Goal: Task Accomplishment & Management: Complete application form

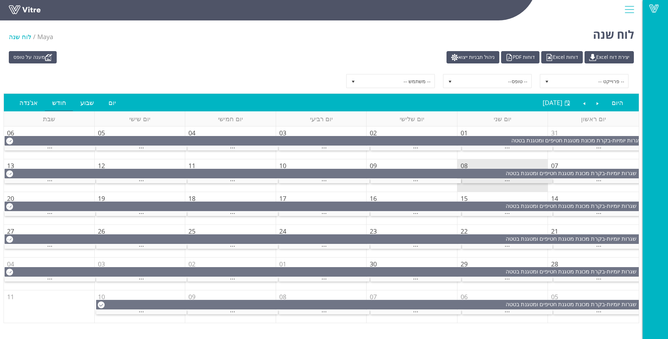
click at [487, 182] on div "..." at bounding box center [507, 181] width 91 height 5
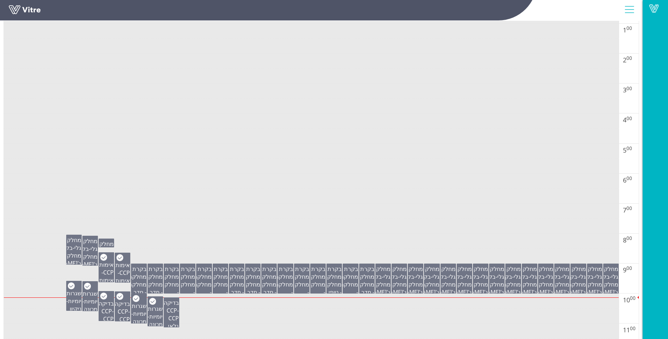
scroll to position [141, 0]
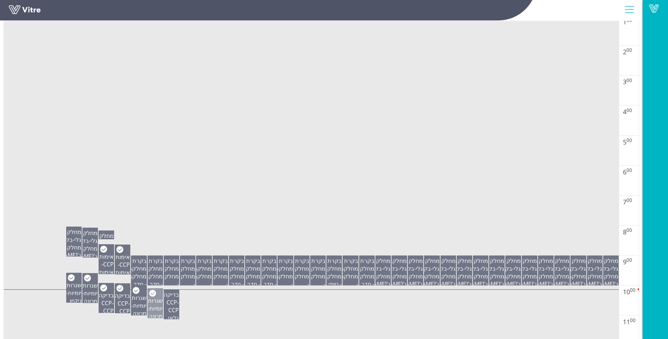
click at [153, 305] on span "שגרות יומיות" at bounding box center [155, 305] width 15 height 16
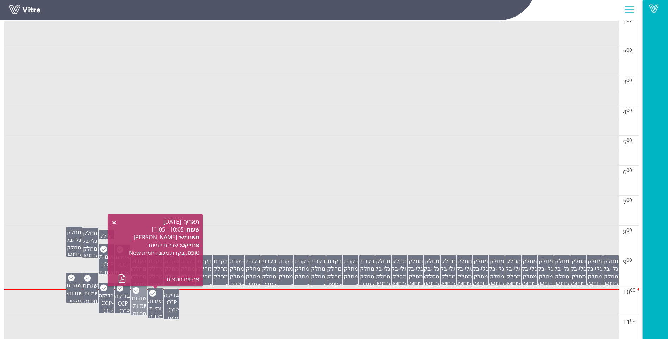
click at [142, 296] on span "שגרות יומיות" at bounding box center [139, 302] width 15 height 16
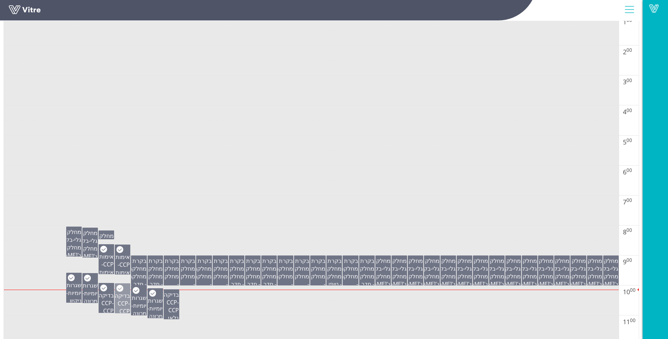
click at [124, 294] on span "בדיקה CCP" at bounding box center [122, 300] width 15 height 16
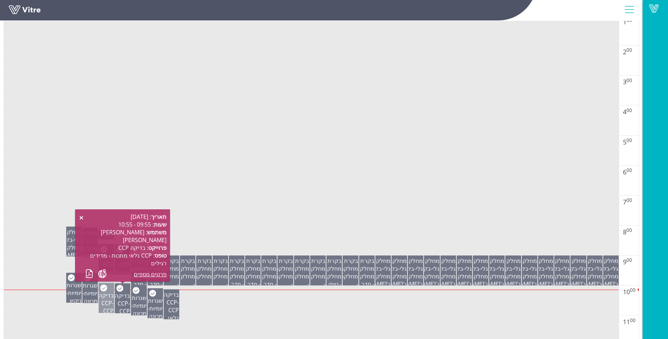
click at [110, 299] on span "בדיקה CCP" at bounding box center [106, 299] width 15 height 16
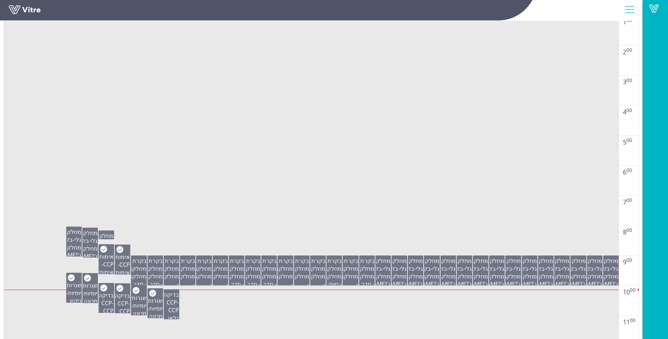
click at [86, 216] on body "Vitre לוח שנה Maya לוח שנה מענה על טופס יצירת דוח Excel דוחות Excel דוחות PDF נ…" at bounding box center [334, 46] width 668 height 339
click at [94, 296] on span "שגרות יומיות" at bounding box center [90, 290] width 15 height 16
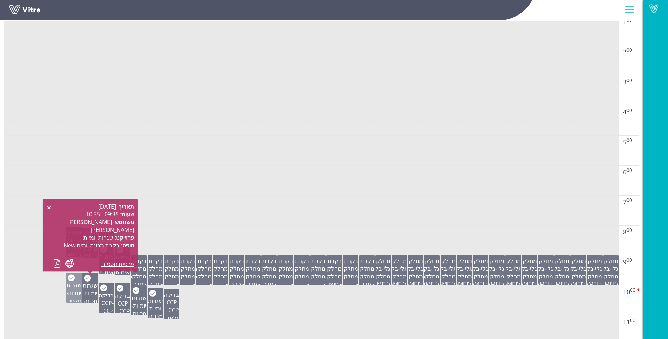
click at [76, 284] on span "שגרות יומיות" at bounding box center [74, 289] width 15 height 16
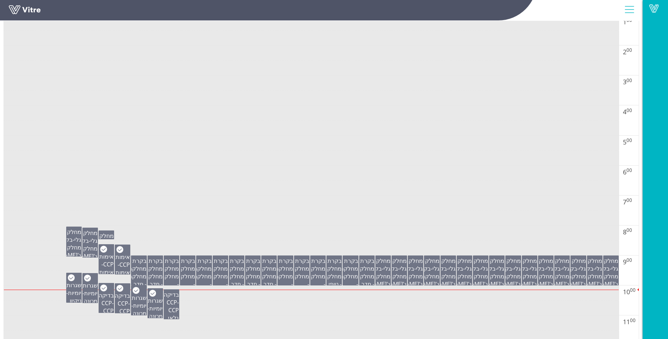
click at [242, 229] on td at bounding box center [311, 233] width 615 height 15
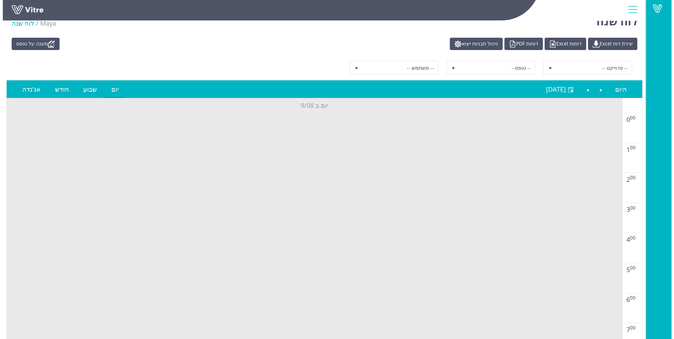
scroll to position [0, 0]
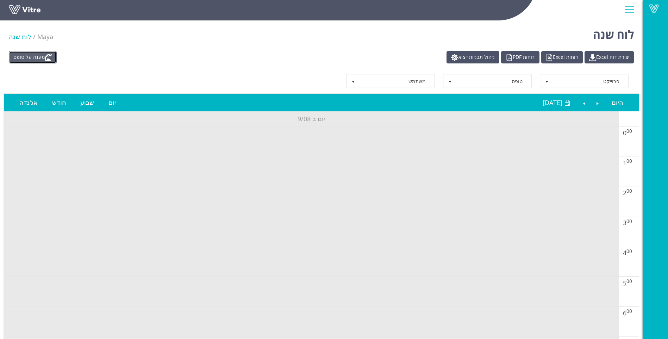
click at [45, 53] on link "מענה על טופס" at bounding box center [33, 57] width 48 height 12
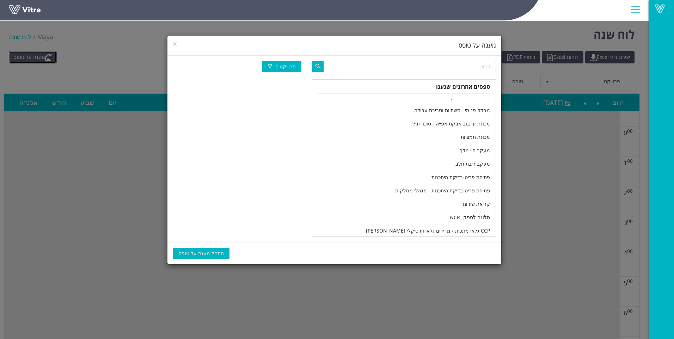
scroll to position [1161, 0]
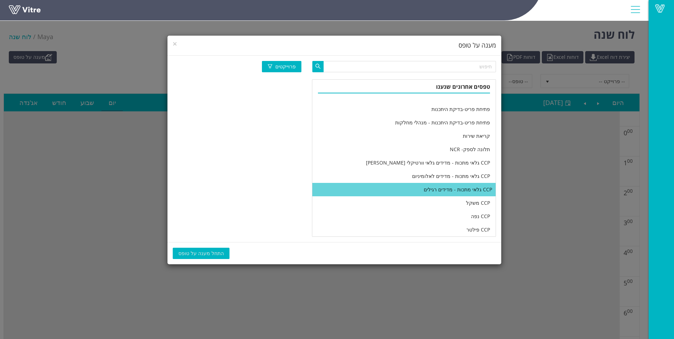
click at [375, 186] on li "CCP גלאי מתכות - מדידים רגילים" at bounding box center [403, 189] width 183 height 13
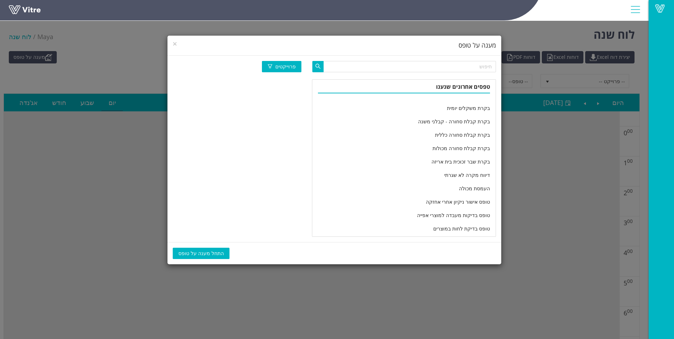
scroll to position [527, 0]
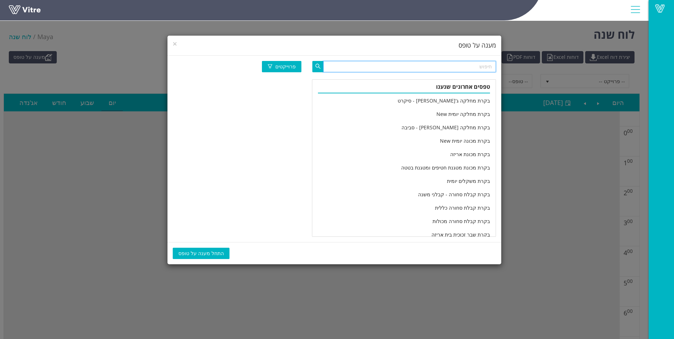
click at [385, 64] on input "text" at bounding box center [409, 66] width 173 height 11
type input "מחלקה יומי"
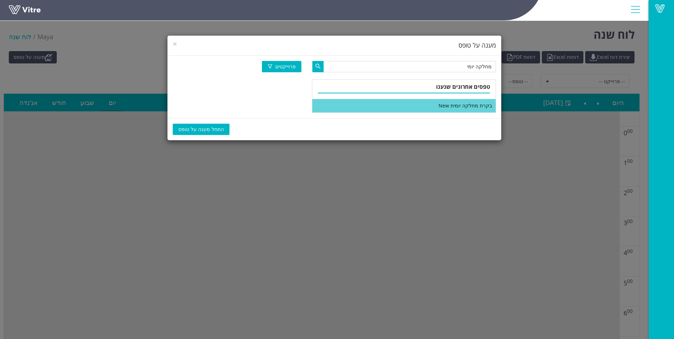
click at [420, 105] on li "בקרת מחלקה יומית New" at bounding box center [403, 105] width 183 height 13
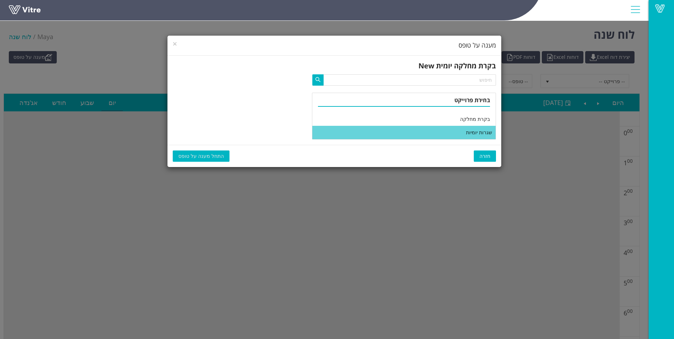
click at [432, 131] on li "שגרות יומיות" at bounding box center [403, 132] width 183 height 13
click at [210, 153] on span "התחל מענה על טופס" at bounding box center [200, 156] width 45 height 8
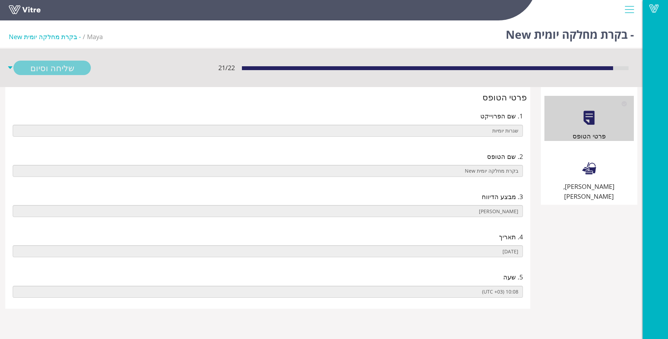
click at [606, 161] on div "[PERSON_NAME], [PERSON_NAME]" at bounding box center [589, 173] width 89 height 55
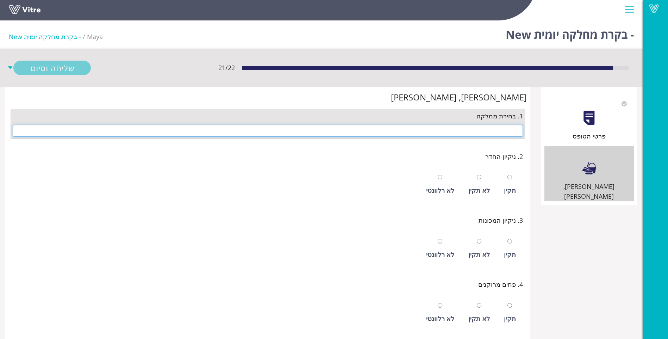
click at [463, 130] on input "text" at bounding box center [268, 131] width 511 height 12
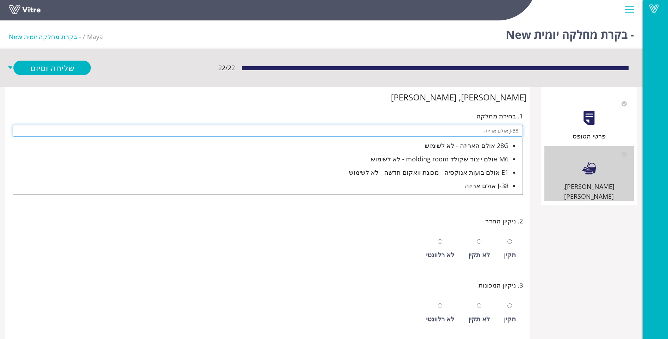
type input "J-38 אולם אריזה"
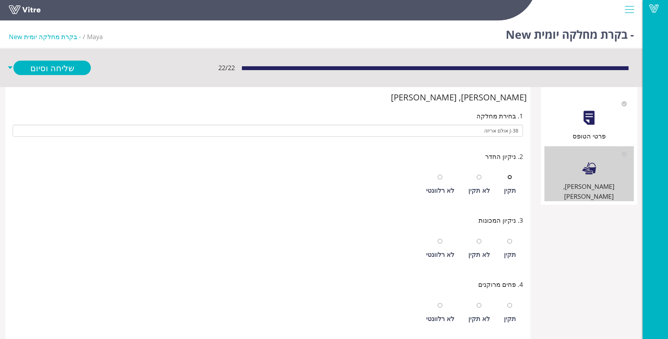
click at [508, 175] on input "radio" at bounding box center [510, 177] width 5 height 5
radio input "true"
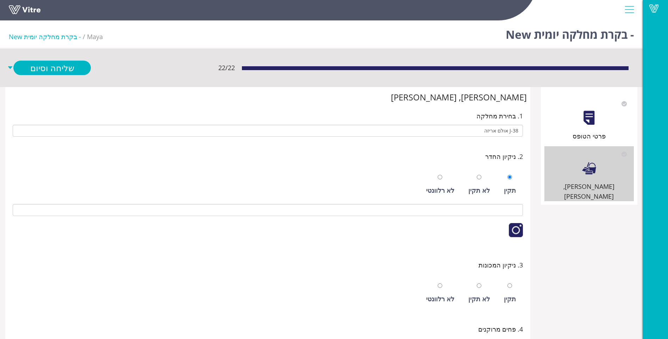
scroll to position [180, 0]
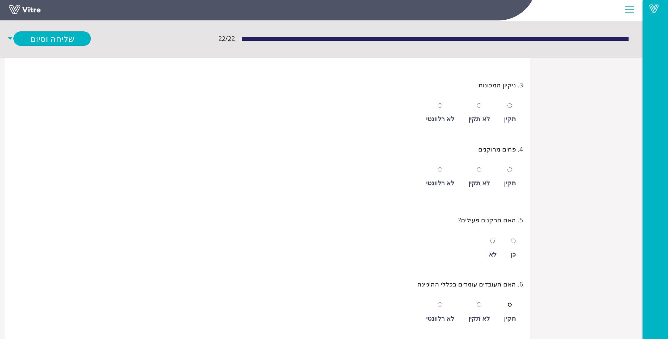
click at [508, 302] on input "radio" at bounding box center [510, 304] width 5 height 5
radio input "true"
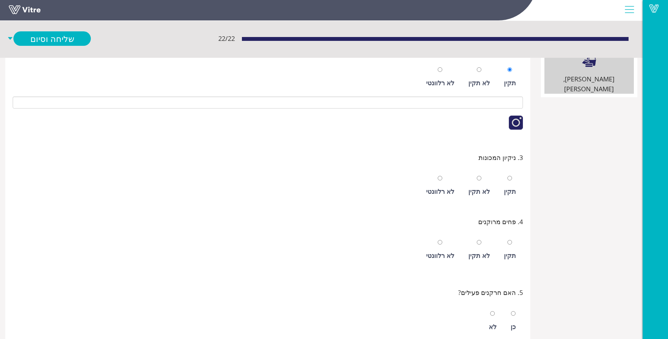
scroll to position [74, 0]
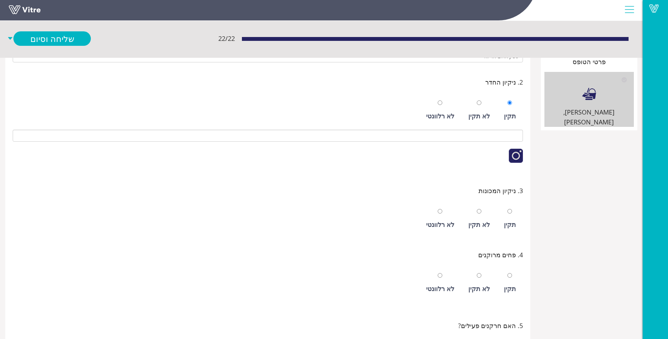
click at [504, 217] on div "תקין" at bounding box center [510, 219] width 19 height 32
radio input "true"
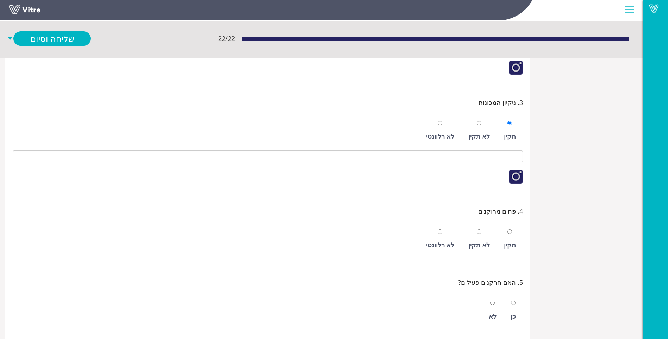
scroll to position [180, 0]
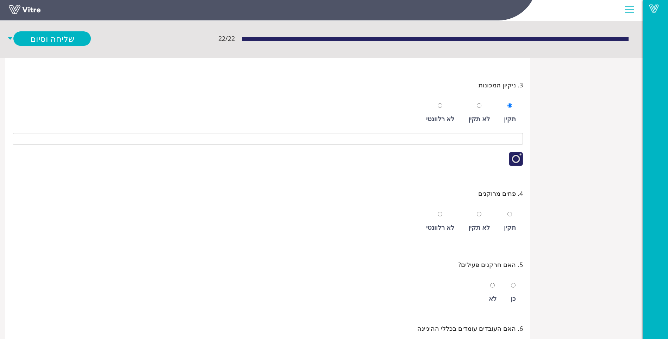
click at [510, 222] on div "תקין" at bounding box center [510, 227] width 12 height 10
radio input "true"
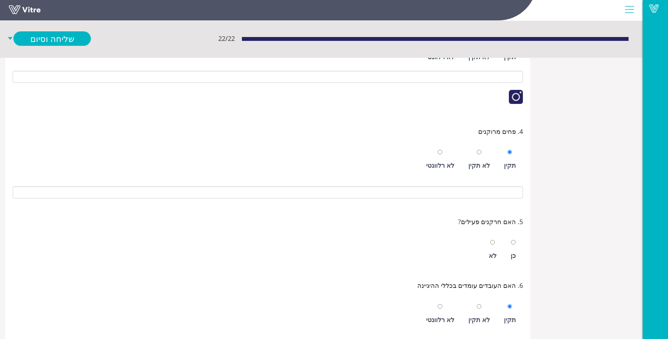
scroll to position [251, 0]
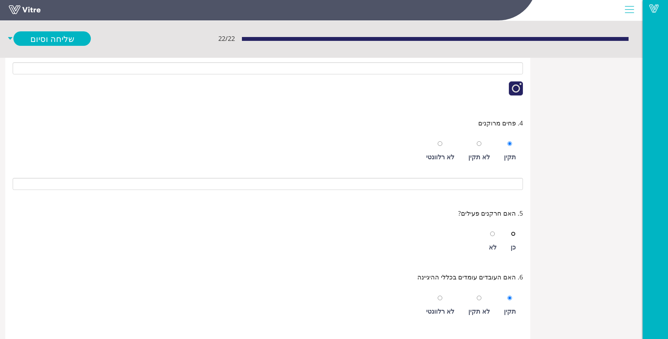
click at [513, 234] on input "radio" at bounding box center [513, 234] width 5 height 5
radio input "true"
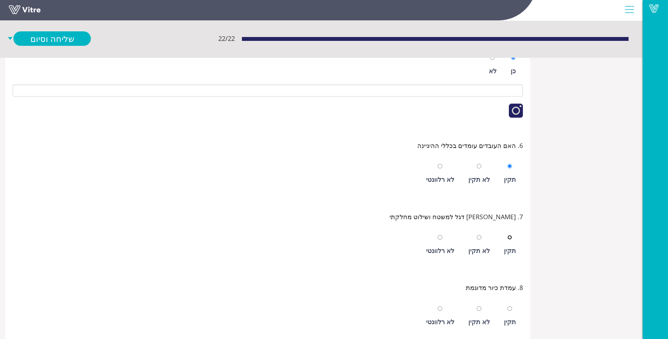
click at [509, 239] on input "radio" at bounding box center [510, 237] width 5 height 5
radio input "true"
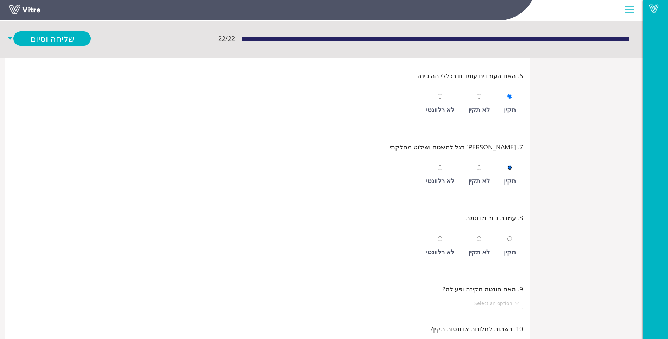
scroll to position [497, 0]
click at [509, 239] on input "radio" at bounding box center [510, 238] width 5 height 5
radio input "true"
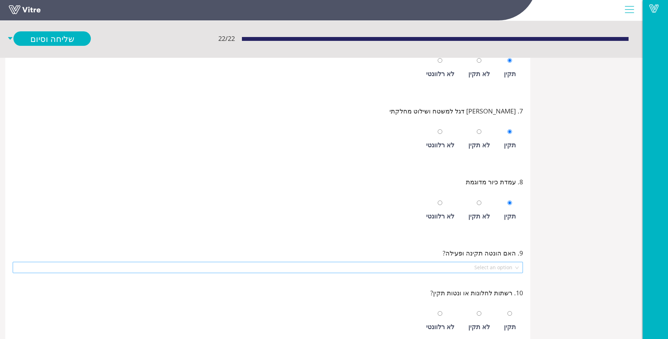
click at [494, 268] on input "search" at bounding box center [265, 267] width 497 height 11
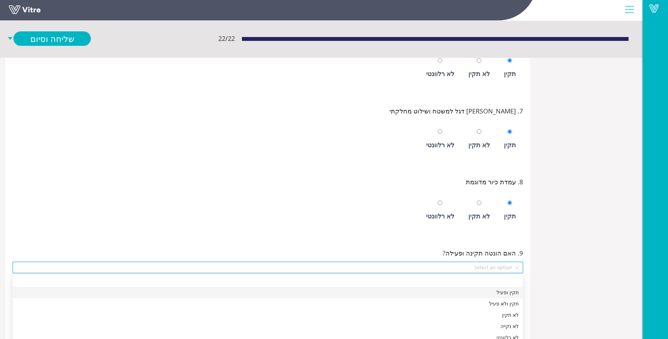
click at [493, 291] on div "תקין ופעיל" at bounding box center [268, 293] width 502 height 8
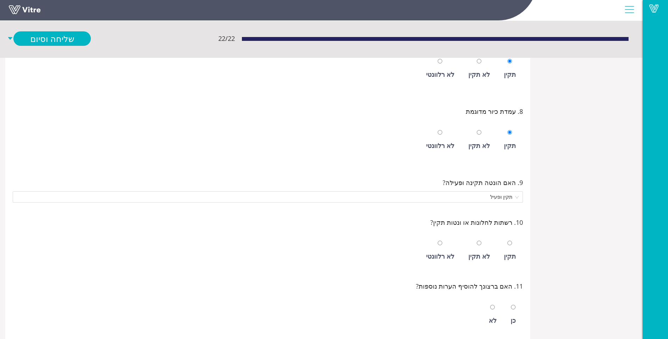
click at [509, 248] on div at bounding box center [510, 243] width 5 height 10
radio input "true"
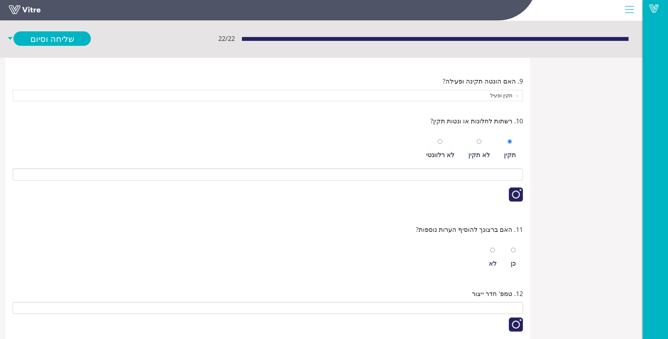
scroll to position [709, 0]
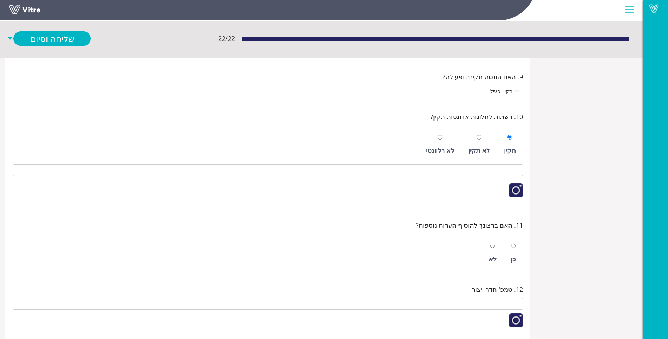
click at [489, 247] on div "לא" at bounding box center [493, 253] width 15 height 32
radio input "true"
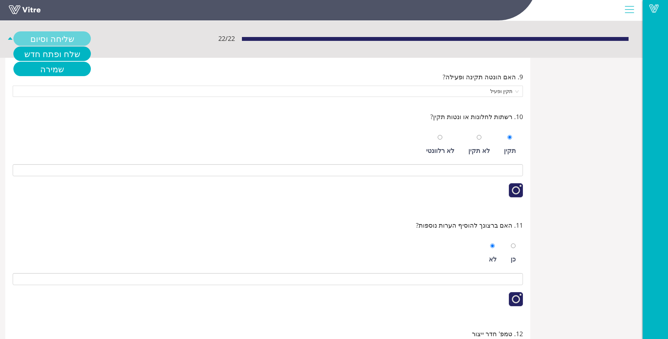
click at [35, 39] on link "שליחה וסיום" at bounding box center [52, 38] width 78 height 14
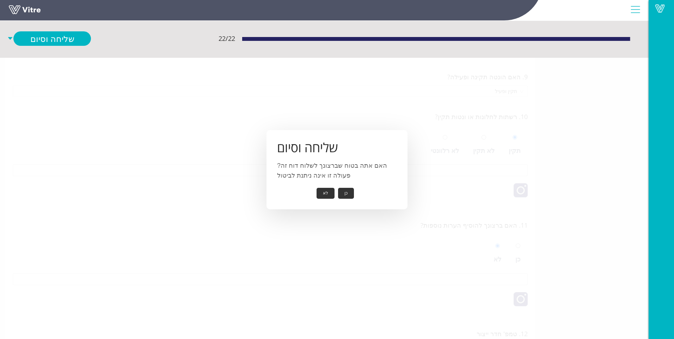
click at [319, 192] on button "לא" at bounding box center [325, 193] width 18 height 11
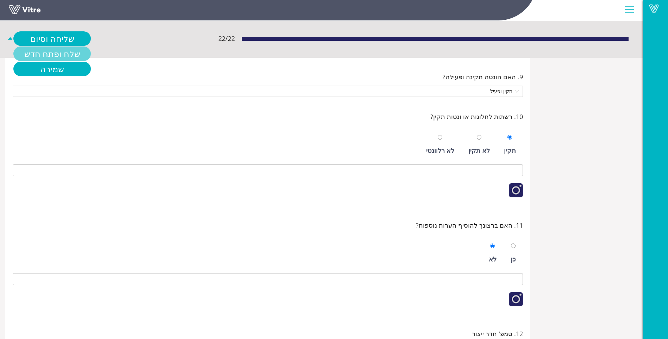
click at [54, 50] on link "שלח ופתח חדש" at bounding box center [52, 54] width 78 height 14
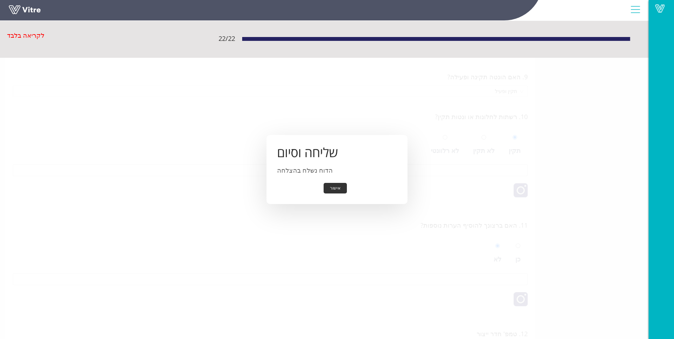
click at [331, 190] on button "אישור" at bounding box center [334, 188] width 23 height 11
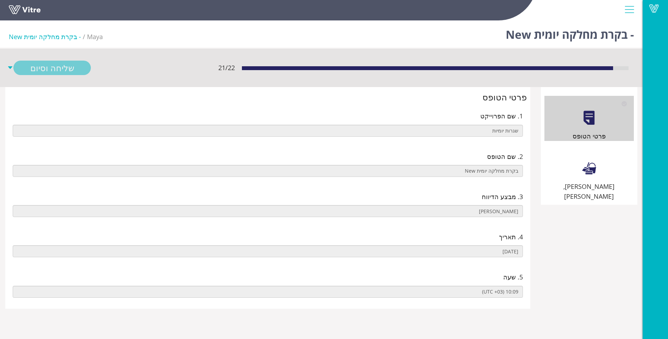
drag, startPoint x: 561, startPoint y: 156, endPoint x: 546, endPoint y: 152, distance: 16.1
click at [561, 156] on div "[PERSON_NAME], [PERSON_NAME]" at bounding box center [589, 173] width 89 height 55
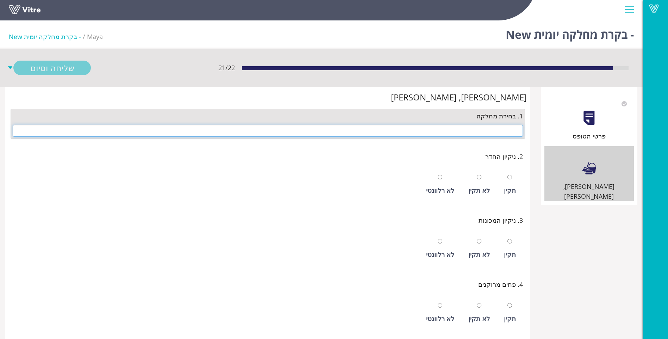
click at [487, 130] on input "text" at bounding box center [268, 131] width 511 height 12
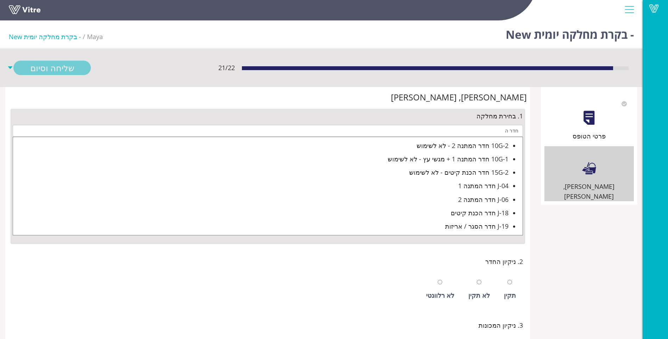
click at [480, 197] on div "J-06 חדר המתנה 2" at bounding box center [261, 200] width 496 height 10
type input "J-06 חדר המתנה 2"
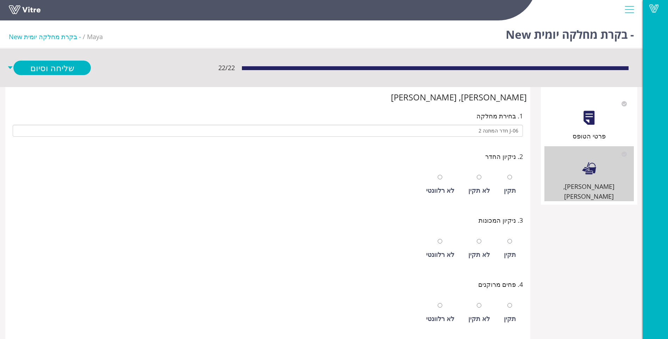
click at [508, 179] on div "תקין" at bounding box center [510, 184] width 19 height 32
radio input "true"
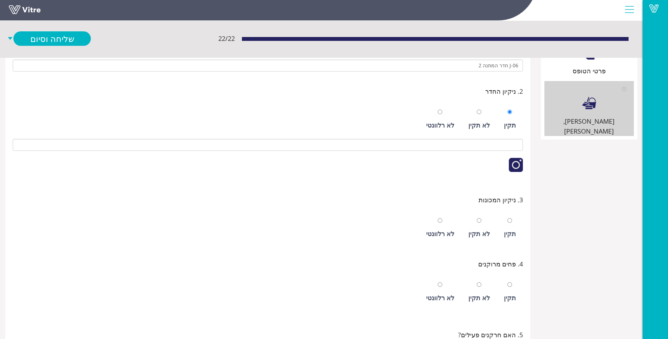
scroll to position [70, 0]
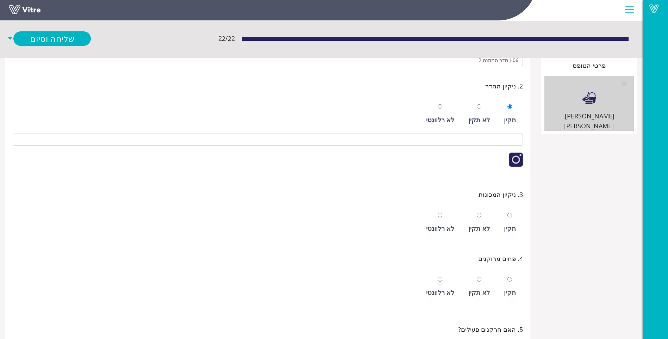
click at [510, 218] on div at bounding box center [510, 215] width 5 height 10
click at [436, 210] on div "לא רלוונטי" at bounding box center [440, 222] width 35 height 32
radio input "false"
radio input "true"
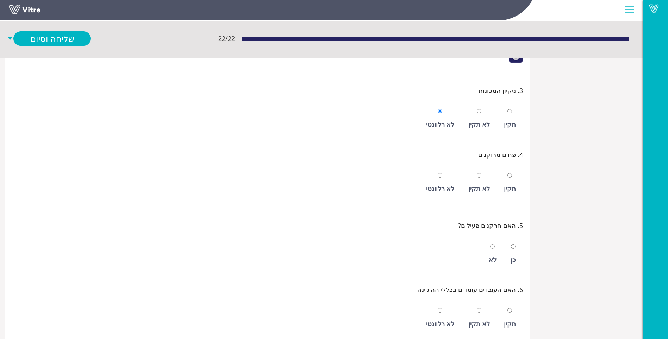
scroll to position [176, 0]
click at [507, 181] on div "תקין" at bounding box center [510, 181] width 19 height 32
radio input "true"
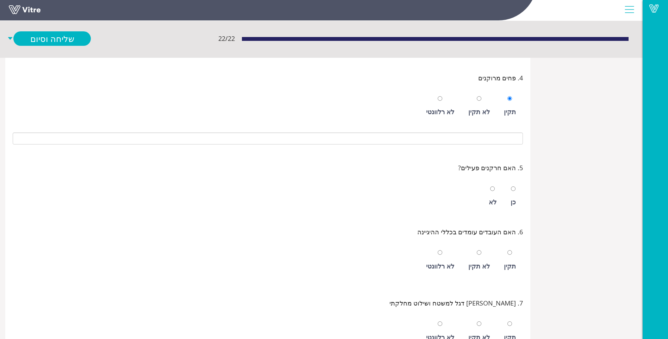
scroll to position [317, 0]
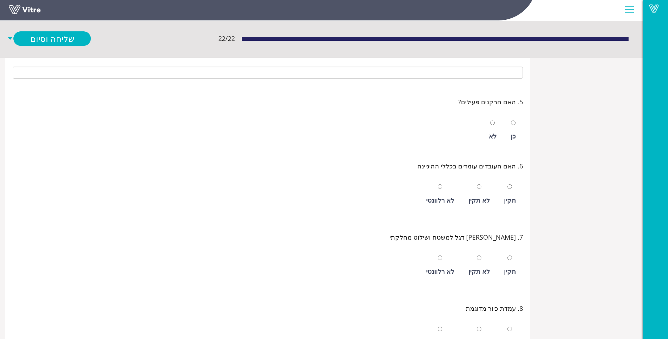
click at [505, 197] on div "תקין" at bounding box center [510, 200] width 12 height 10
radio input "true"
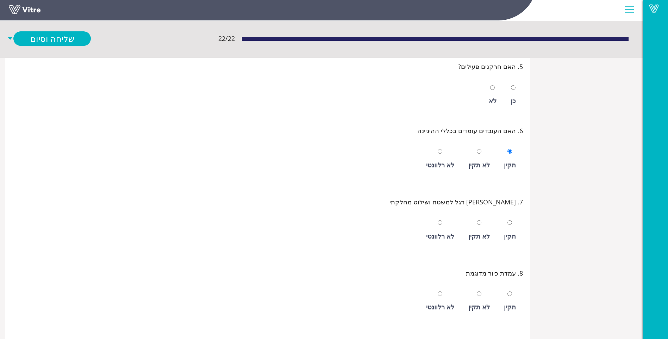
click at [508, 226] on div at bounding box center [510, 222] width 5 height 10
radio input "true"
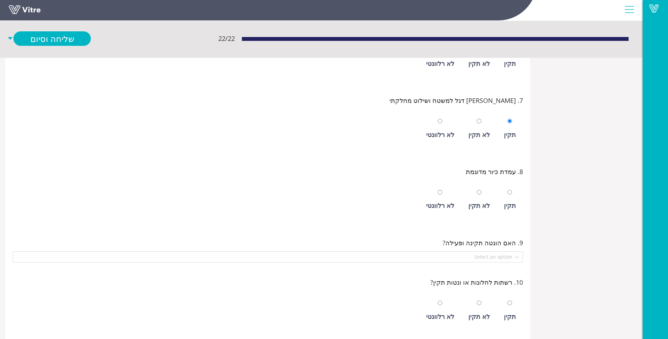
scroll to position [458, 0]
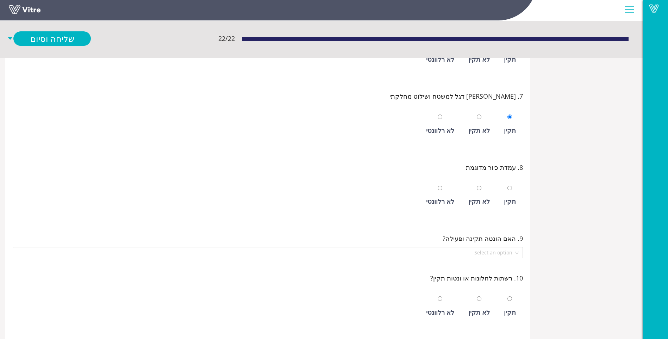
click at [440, 191] on div "לא רלוונטי" at bounding box center [440, 195] width 35 height 32
radio input "true"
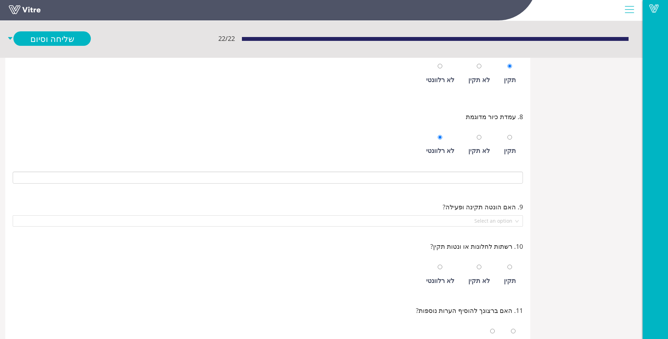
scroll to position [529, 0]
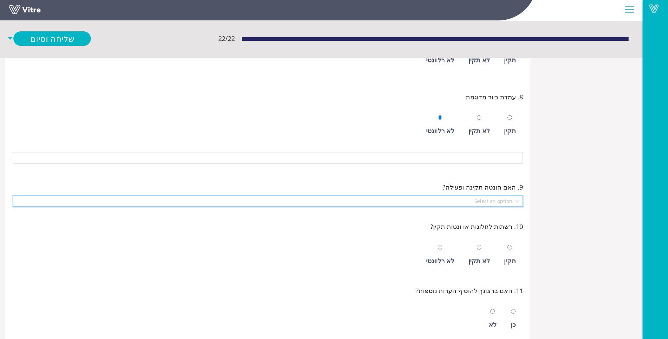
click at [471, 204] on input "search" at bounding box center [265, 201] width 497 height 11
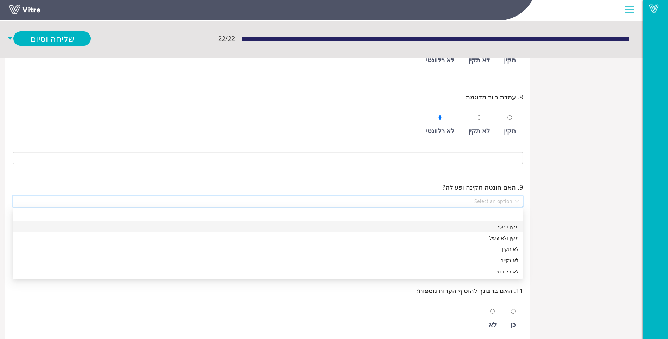
click at [469, 227] on div "תקין ופעיל" at bounding box center [268, 227] width 502 height 8
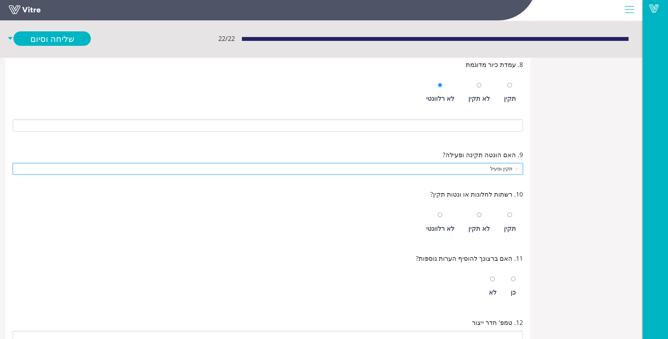
scroll to position [599, 0]
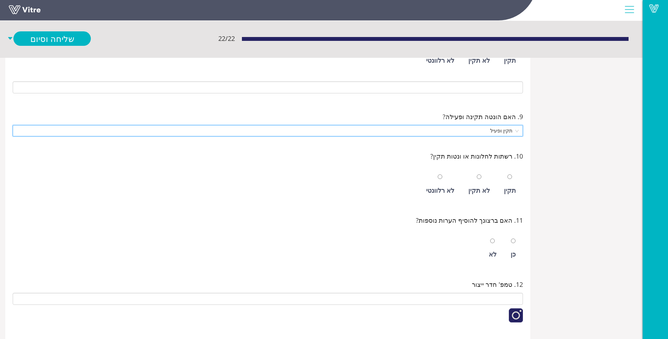
click at [508, 189] on div "תקין" at bounding box center [510, 190] width 12 height 10
radio input "true"
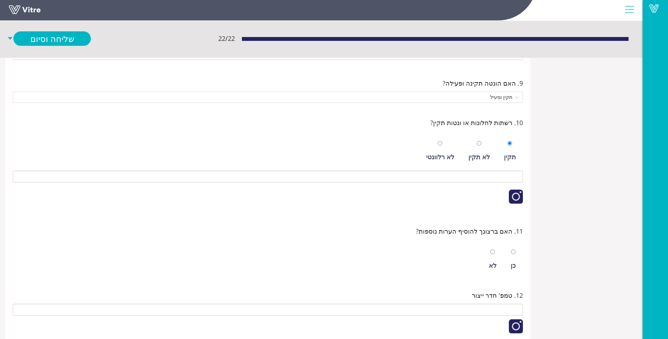
scroll to position [705, 0]
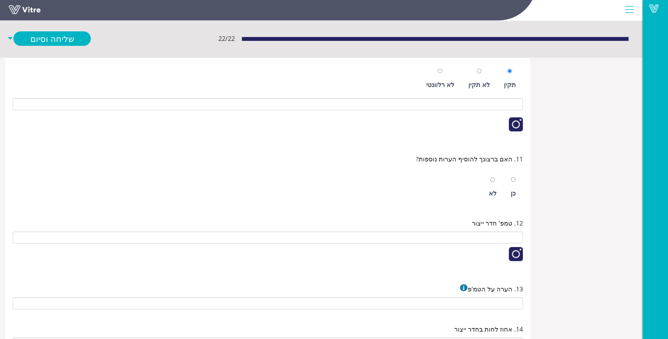
click at [492, 195] on div "לא" at bounding box center [493, 193] width 8 height 10
radio input "true"
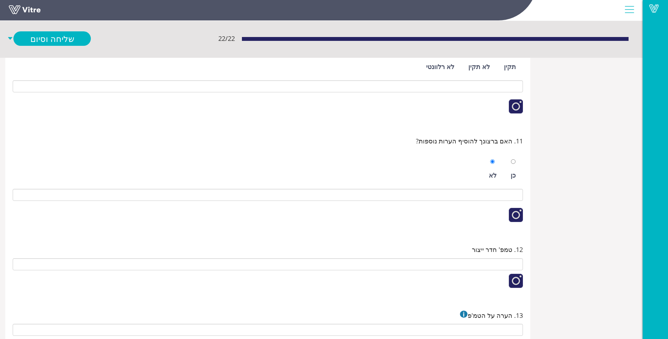
scroll to position [740, 0]
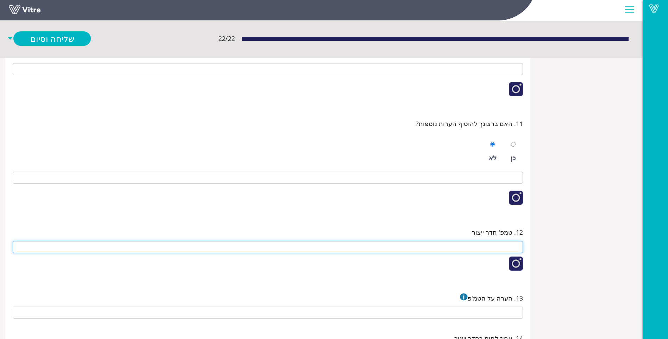
click at [474, 243] on input "text" at bounding box center [268, 247] width 511 height 12
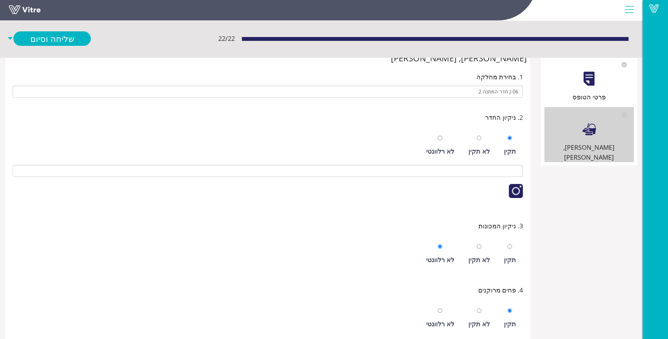
scroll to position [0, 0]
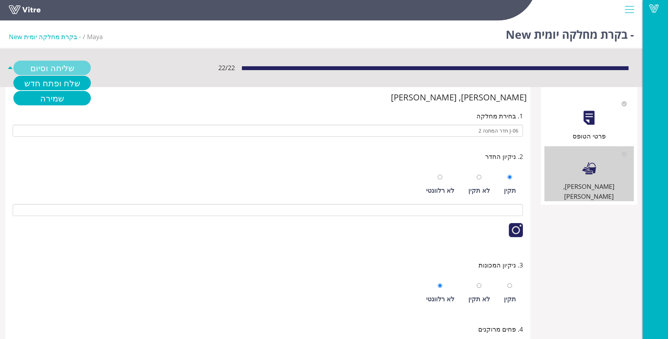
type input "29.1"
click at [72, 66] on link "שליחה וסיום" at bounding box center [52, 68] width 78 height 14
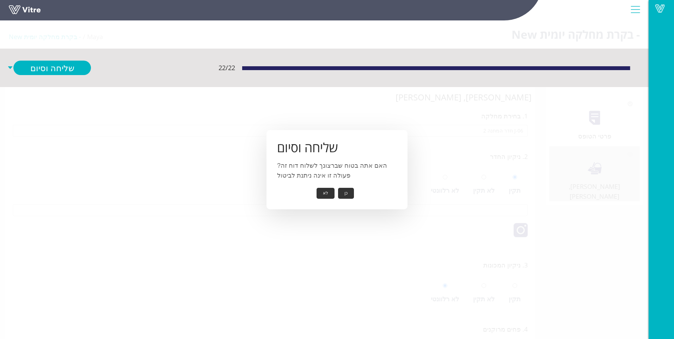
drag, startPoint x: 320, startPoint y: 195, endPoint x: 253, endPoint y: 164, distance: 73.9
click at [320, 195] on button "לא" at bounding box center [325, 193] width 18 height 11
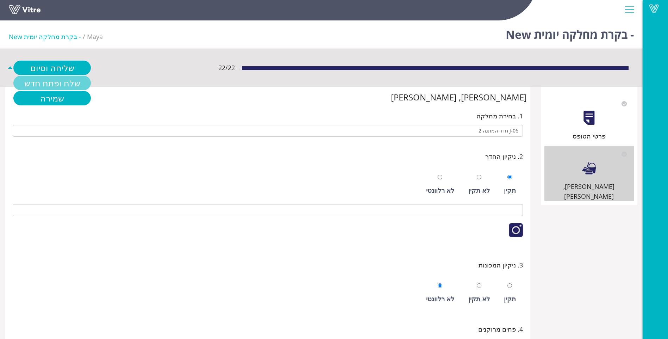
click at [73, 82] on link "שלח ופתח חדש" at bounding box center [52, 83] width 78 height 14
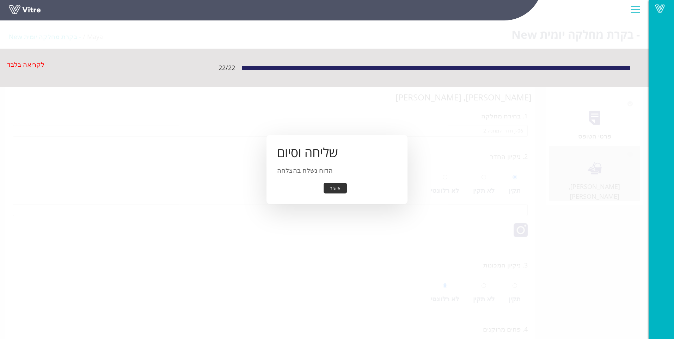
click at [332, 190] on button "אישור" at bounding box center [334, 188] width 23 height 11
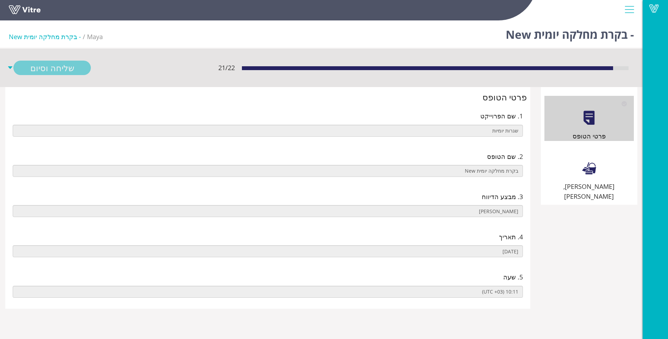
click at [558, 166] on div "[PERSON_NAME], [PERSON_NAME]" at bounding box center [589, 173] width 89 height 55
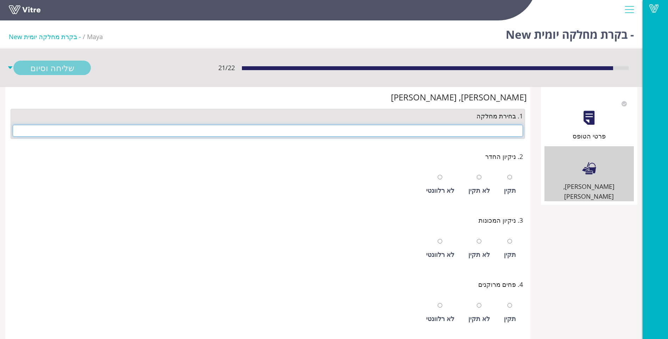
click at [498, 130] on input "text" at bounding box center [268, 131] width 511 height 12
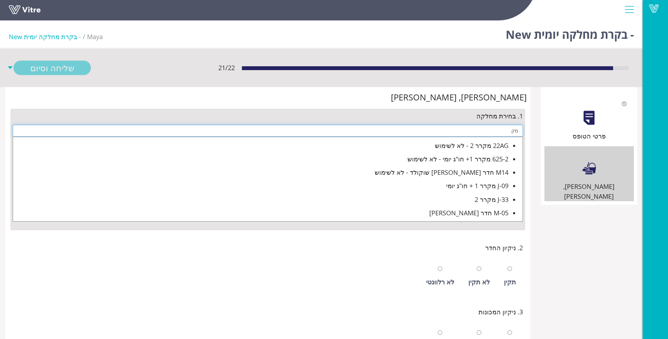
type input "מ"
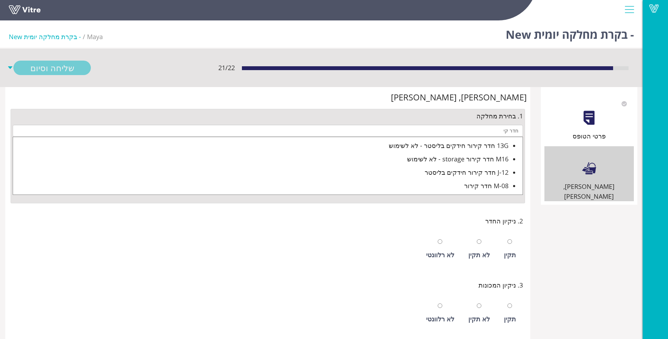
click at [436, 171] on div "J-12 חדר קירור חידקים בליסטר" at bounding box center [261, 172] width 496 height 10
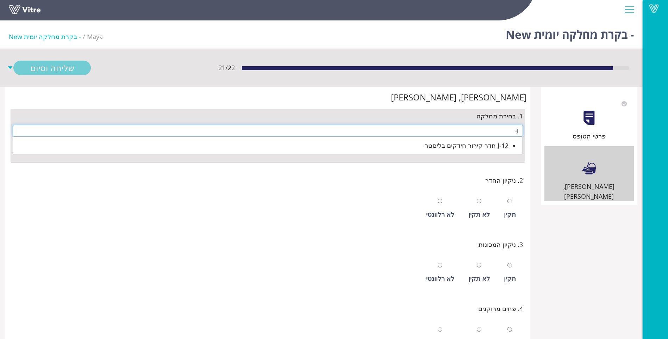
type input "J"
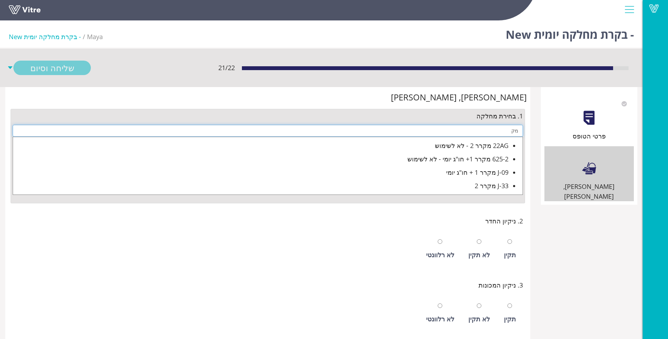
type input "מ"
click at [469, 175] on div "J-12 חדר קירור חידקים בליסטר" at bounding box center [261, 172] width 496 height 10
type input "J-12 חדר קירור חידקים בליסטר"
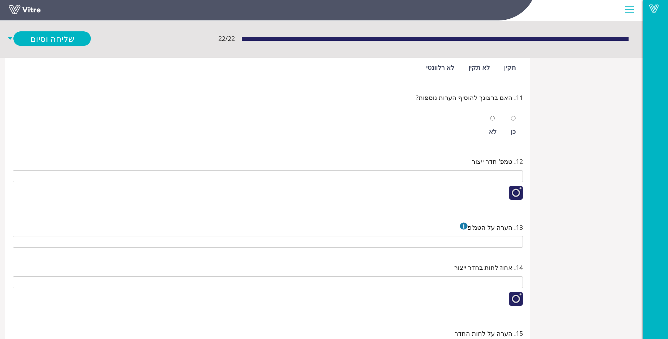
scroll to position [669, 0]
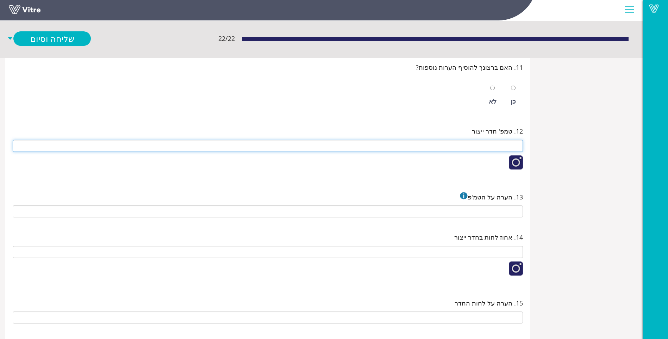
click at [494, 146] on input "text" at bounding box center [268, 146] width 511 height 12
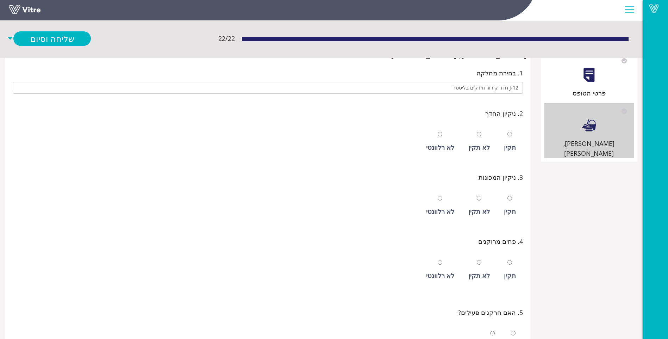
scroll to position [0, 0]
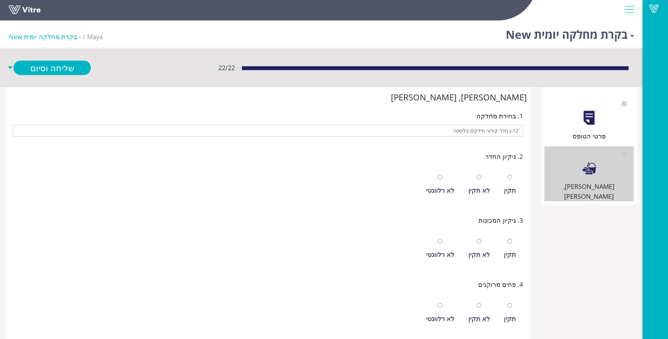
type input "11.2"
click at [510, 182] on div at bounding box center [510, 177] width 5 height 10
radio input "true"
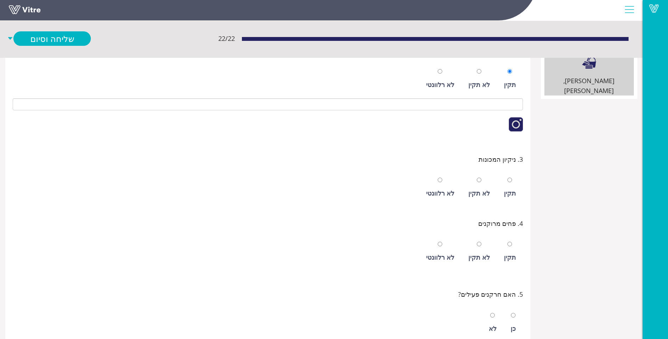
click at [510, 186] on div "תקין" at bounding box center [510, 187] width 19 height 32
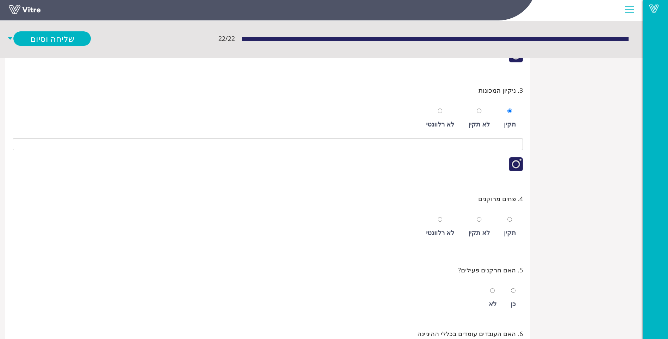
scroll to position [176, 0]
click at [439, 120] on div "לא רלוונטי" at bounding box center [440, 123] width 28 height 10
radio input "false"
radio input "true"
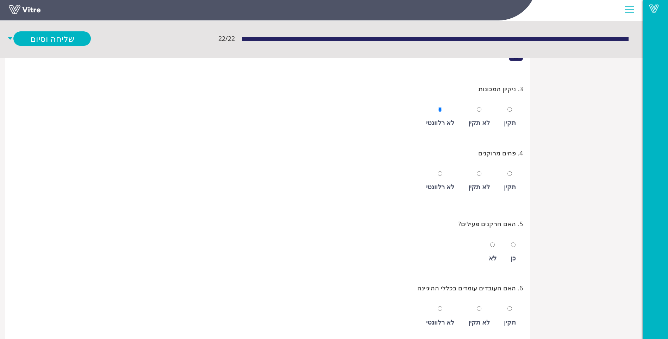
click at [446, 183] on div "לא רלוונטי" at bounding box center [440, 187] width 28 height 10
radio input "true"
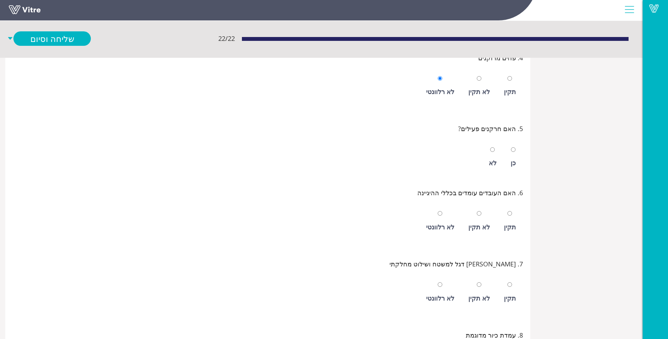
scroll to position [282, 0]
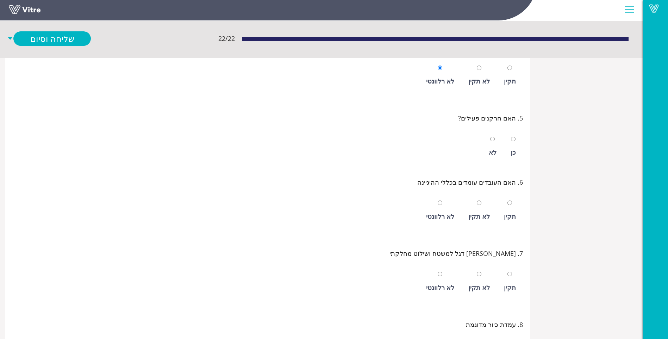
click at [436, 208] on div "לא רלוונטי" at bounding box center [440, 210] width 35 height 32
radio input "true"
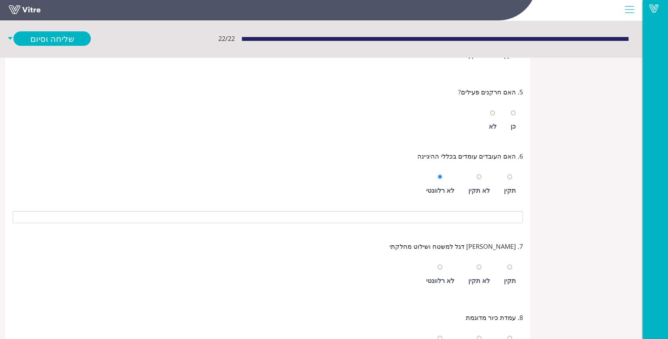
scroll to position [352, 0]
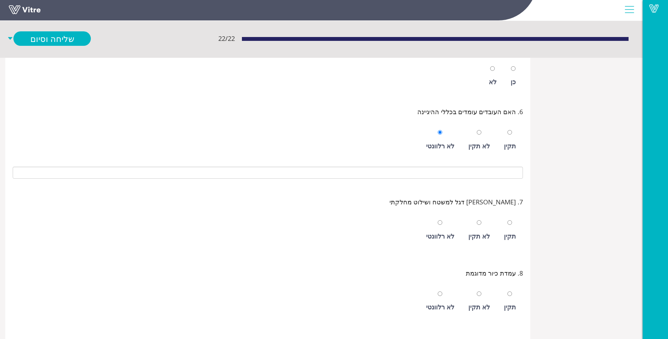
click at [509, 229] on div "תקין" at bounding box center [510, 230] width 19 height 32
radio input "true"
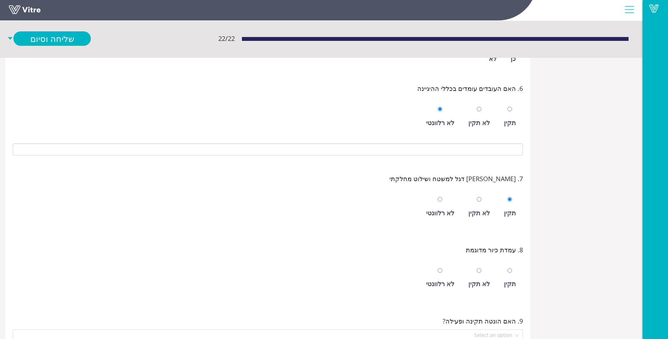
scroll to position [388, 0]
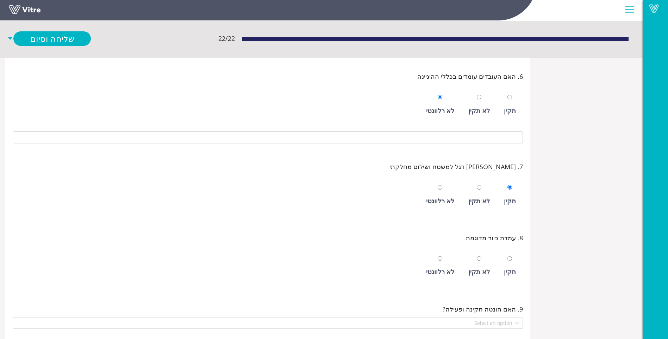
click at [446, 259] on div "לא רלוונטי" at bounding box center [440, 266] width 35 height 32
radio input "true"
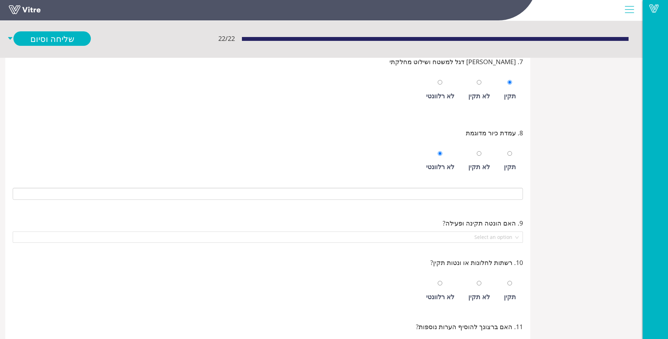
scroll to position [493, 0]
click at [484, 235] on input "search" at bounding box center [265, 236] width 497 height 11
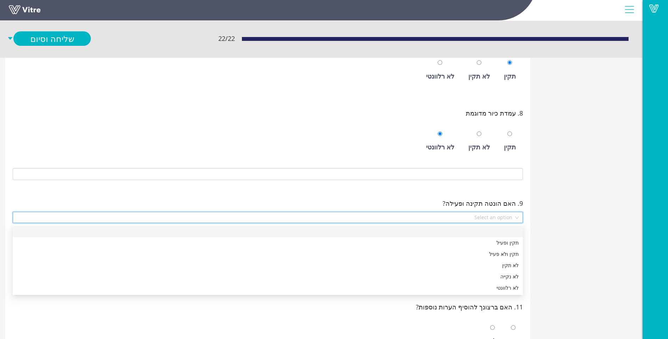
scroll to position [529, 0]
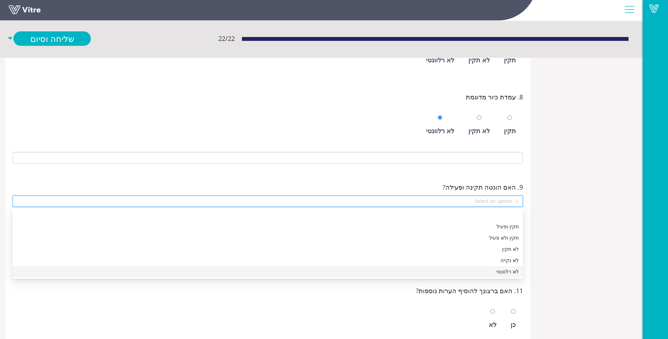
click at [481, 270] on div "לא רלוונטי" at bounding box center [268, 272] width 502 height 8
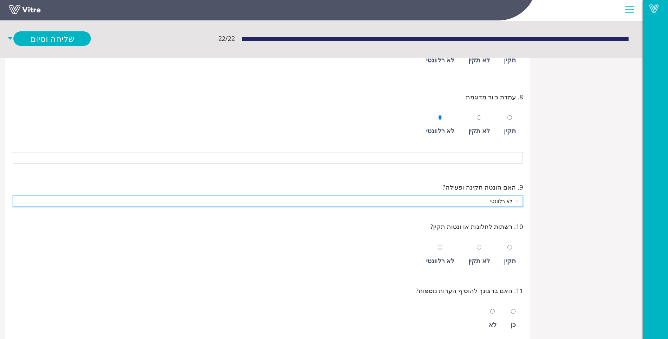
scroll to position [564, 0]
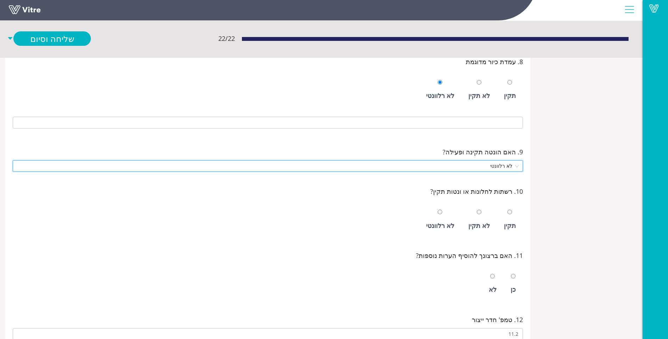
click at [452, 226] on div "לא רלוונטי" at bounding box center [440, 226] width 28 height 10
radio input "true"
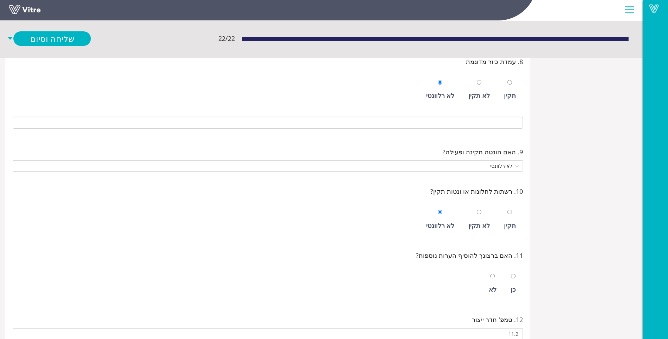
drag, startPoint x: 493, startPoint y: 283, endPoint x: 483, endPoint y: 278, distance: 10.2
click at [492, 282] on div "לא" at bounding box center [493, 283] width 15 height 32
radio input "true"
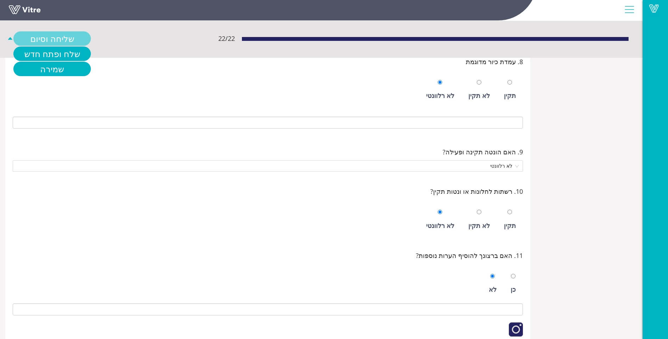
click at [40, 41] on link "שליחה וסיום" at bounding box center [52, 38] width 78 height 14
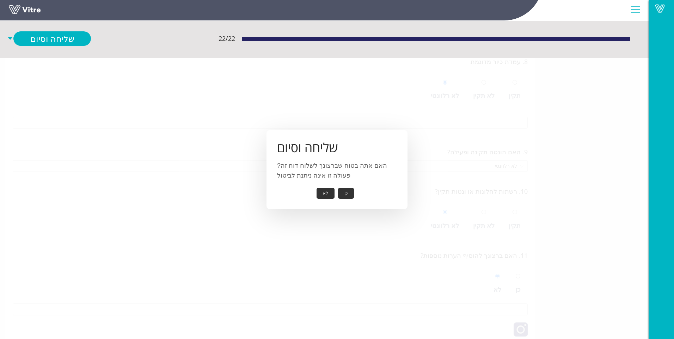
click at [346, 191] on button "כן" at bounding box center [346, 193] width 16 height 11
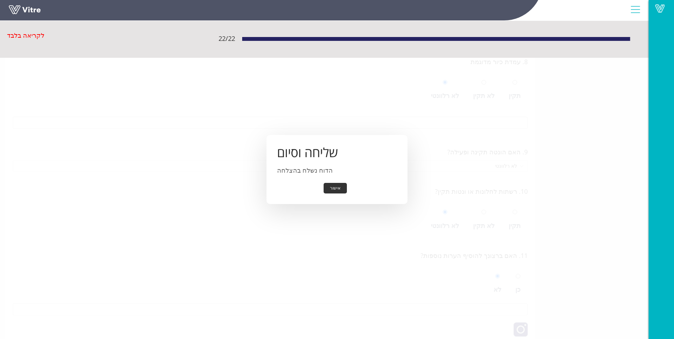
click at [345, 190] on button "אישור" at bounding box center [334, 188] width 23 height 11
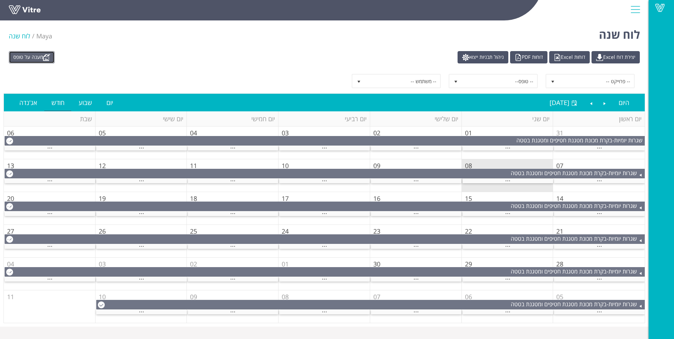
click at [39, 56] on link "מענה על טופס" at bounding box center [32, 57] width 46 height 12
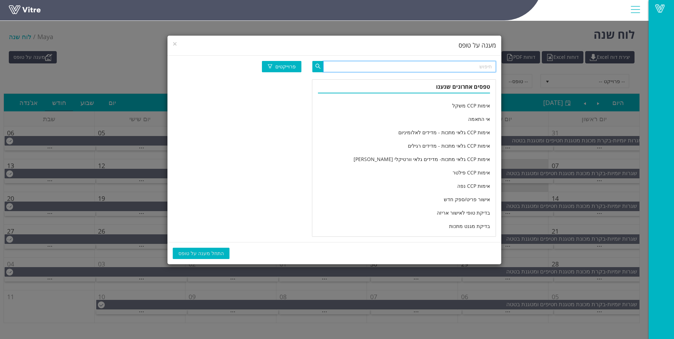
click at [375, 67] on input "text" at bounding box center [409, 66] width 173 height 11
type input "מחלקה יומי"
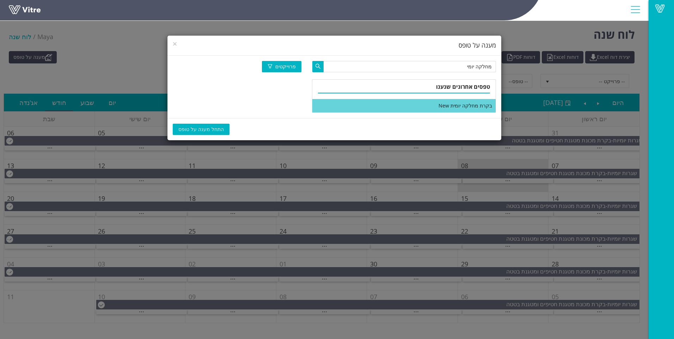
click at [400, 101] on li "בקרת מחלקה יומית New" at bounding box center [403, 105] width 183 height 13
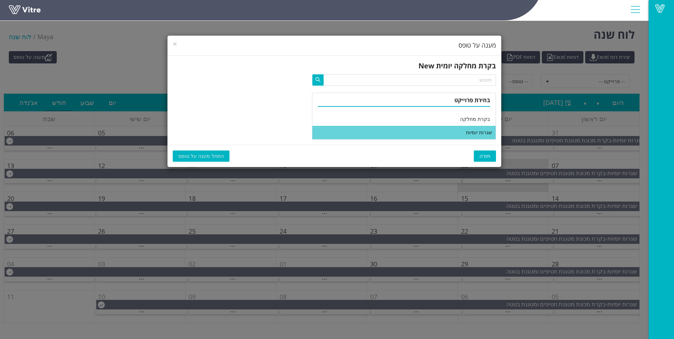
click at [415, 130] on li "שגרות יומיות" at bounding box center [403, 132] width 183 height 13
click at [203, 155] on span "התחל מענה על טופס" at bounding box center [200, 156] width 45 height 8
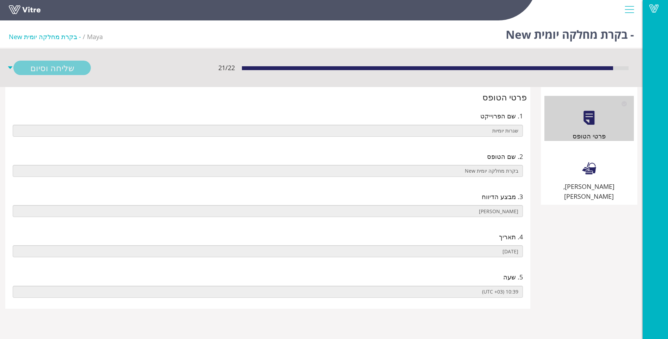
click at [577, 175] on div "[PERSON_NAME], [PERSON_NAME]" at bounding box center [589, 173] width 89 height 55
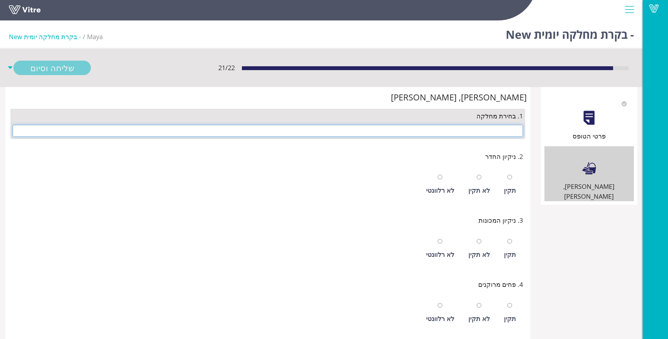
click at [501, 134] on input "text" at bounding box center [268, 131] width 511 height 12
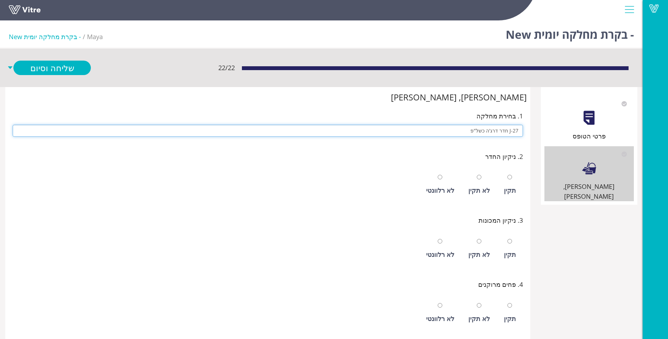
type input "J-27 חדר דרג'ה כשל"פ"
click at [508, 175] on input "radio" at bounding box center [510, 177] width 5 height 5
radio input "true"
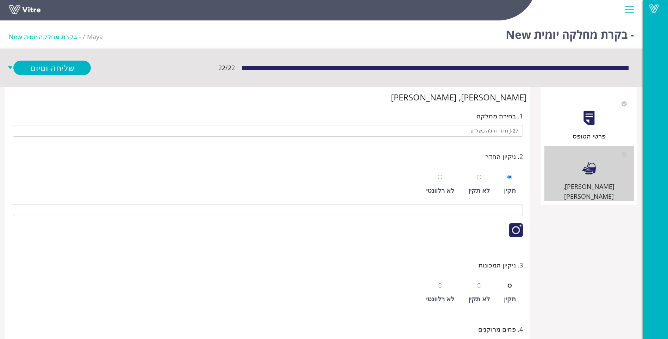
click at [508, 283] on input "radio" at bounding box center [510, 285] width 5 height 5
radio input "true"
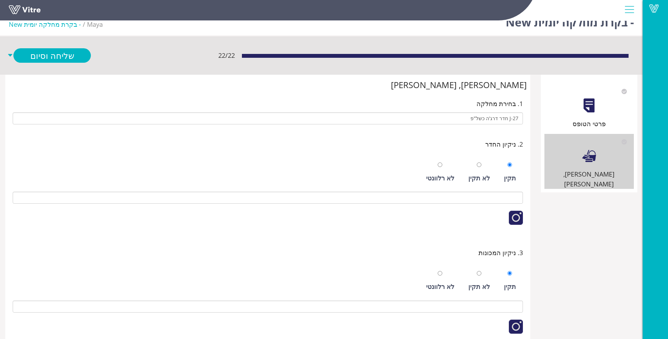
scroll to position [225, 0]
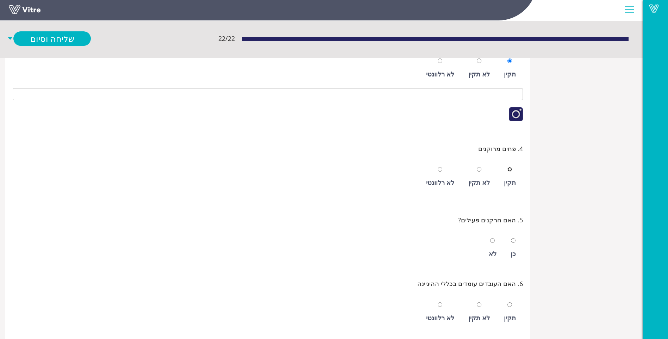
click at [508, 167] on input "radio" at bounding box center [510, 169] width 5 height 5
radio input "true"
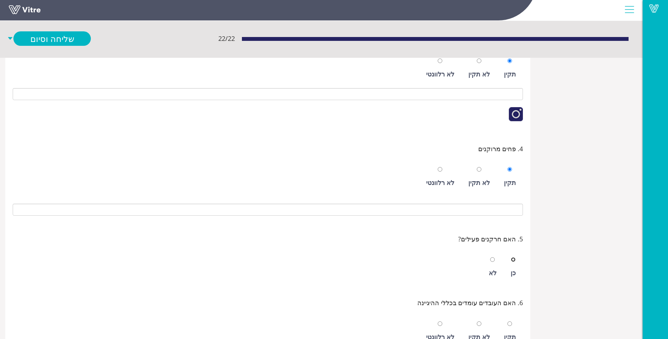
click at [511, 257] on input "radio" at bounding box center [513, 259] width 5 height 5
radio input "true"
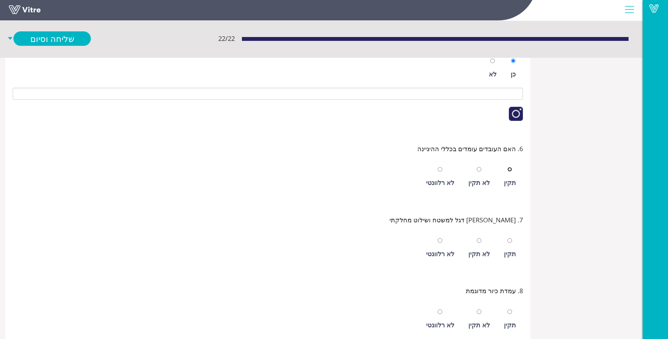
click at [508, 167] on input "radio" at bounding box center [510, 169] width 5 height 5
radio input "true"
click at [515, 249] on div "תקין" at bounding box center [510, 254] width 12 height 10
radio input "true"
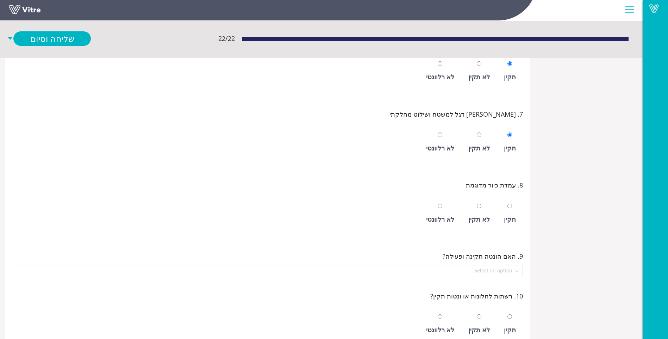
click at [508, 203] on div at bounding box center [510, 206] width 5 height 10
radio input "true"
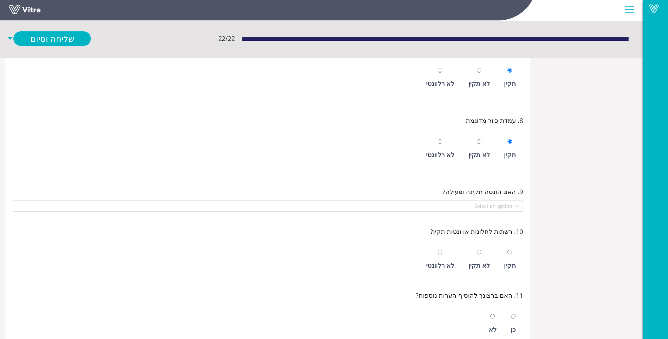
scroll to position [600, 0]
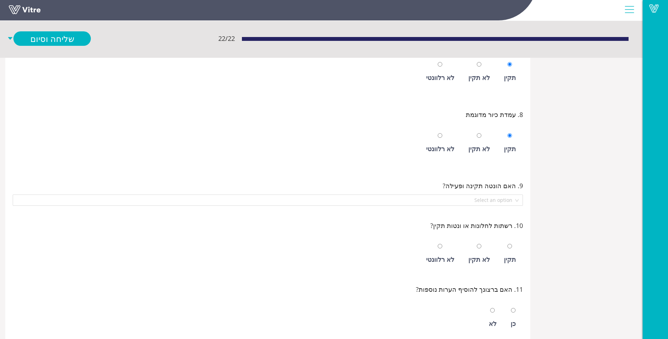
click at [508, 203] on input "search" at bounding box center [265, 200] width 497 height 11
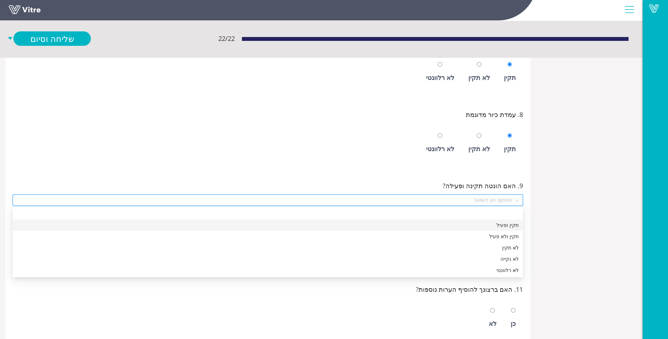
click at [506, 224] on div "תקין ופעיל" at bounding box center [268, 225] width 502 height 8
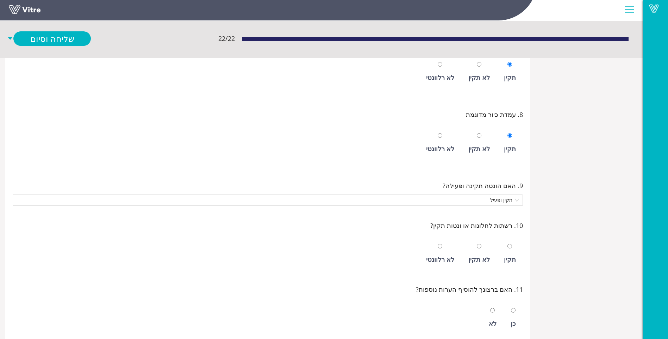
click at [507, 258] on div "תקין" at bounding box center [510, 259] width 12 height 10
radio input "true"
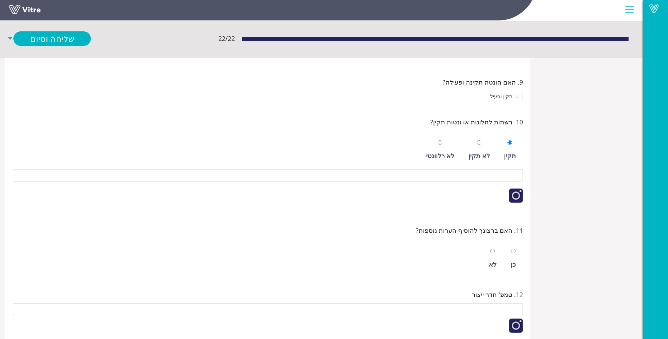
scroll to position [705, 0]
click at [495, 251] on div at bounding box center [492, 249] width 5 height 10
radio input "true"
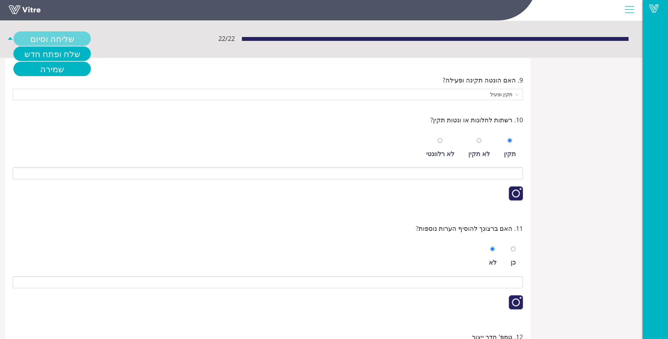
click at [42, 54] on link "שלח ופתח חדש" at bounding box center [52, 54] width 78 height 14
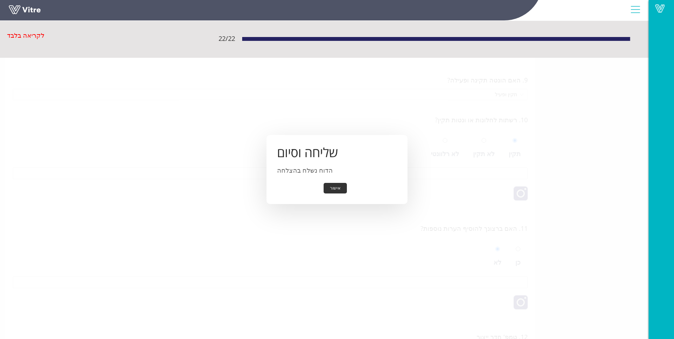
click at [328, 190] on button "אישור" at bounding box center [334, 188] width 23 height 11
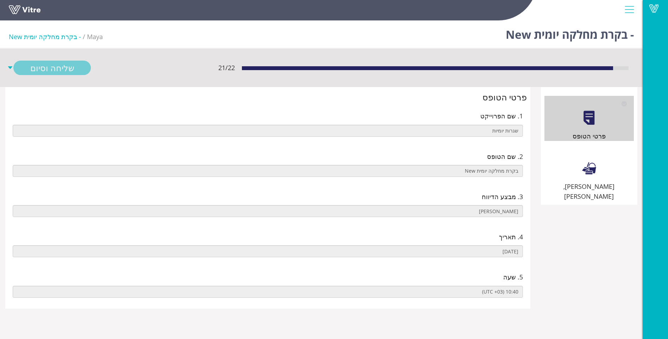
click at [594, 174] on div at bounding box center [589, 168] width 16 height 16
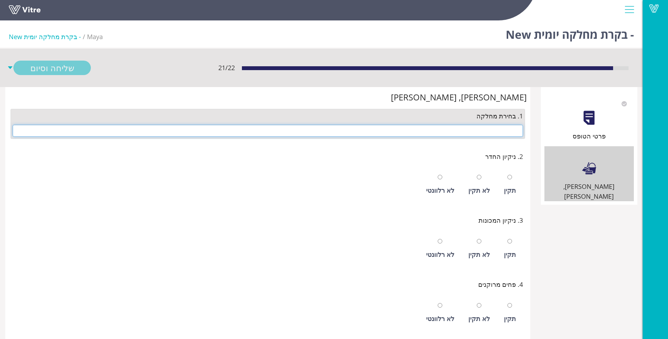
click at [445, 134] on input "text" at bounding box center [268, 131] width 511 height 12
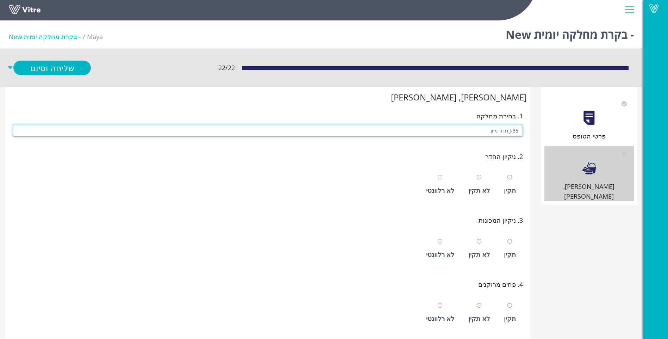
type input "J-35 חדר מיון"
click at [508, 175] on input "radio" at bounding box center [510, 177] width 5 height 5
radio input "true"
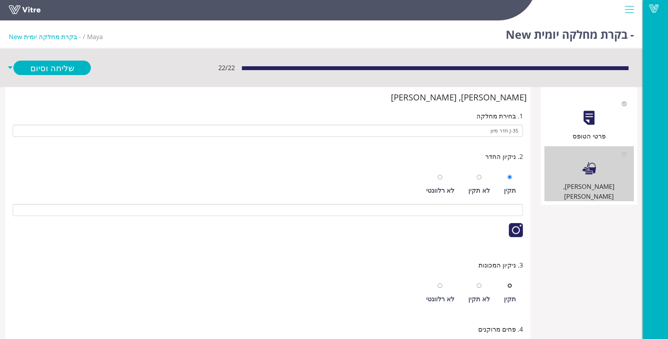
click at [508, 283] on input "radio" at bounding box center [510, 285] width 5 height 5
radio input "true"
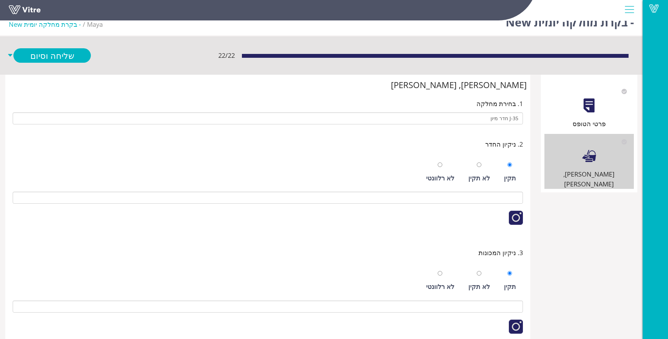
scroll to position [225, 0]
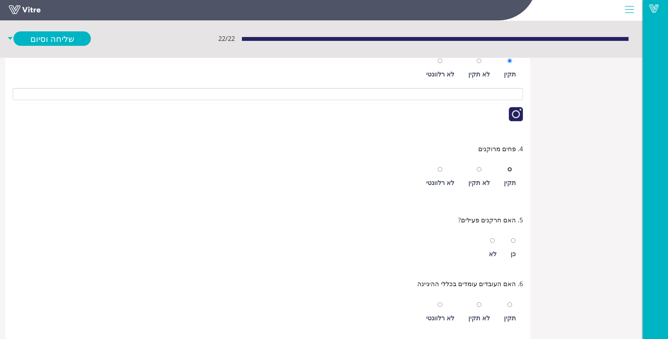
click at [508, 167] on input "radio" at bounding box center [510, 169] width 5 height 5
radio input "true"
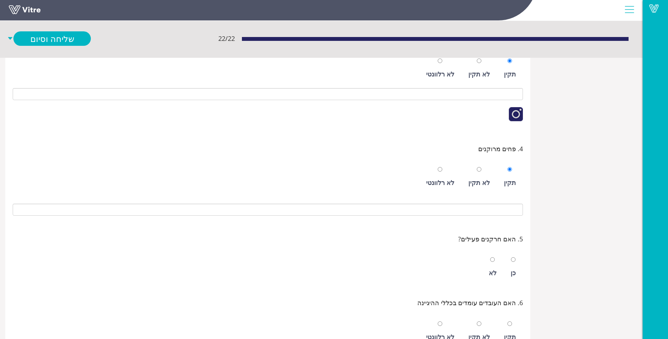
click at [517, 280] on div "כן" at bounding box center [513, 267] width 12 height 32
radio input "true"
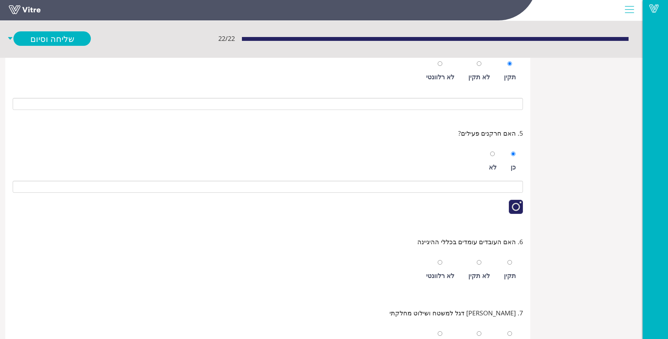
click at [507, 272] on div "תקין" at bounding box center [510, 276] width 12 height 10
radio input "true"
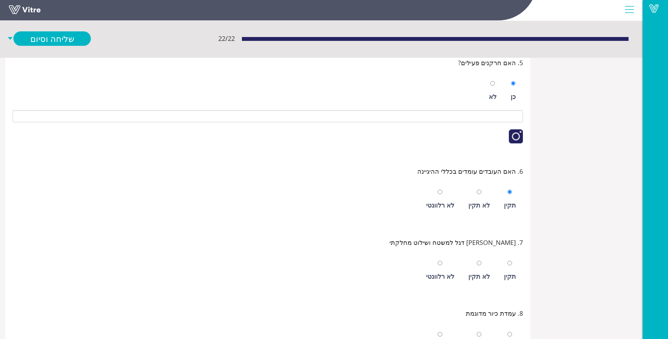
click at [507, 272] on div "תקין" at bounding box center [510, 276] width 12 height 10
radio input "true"
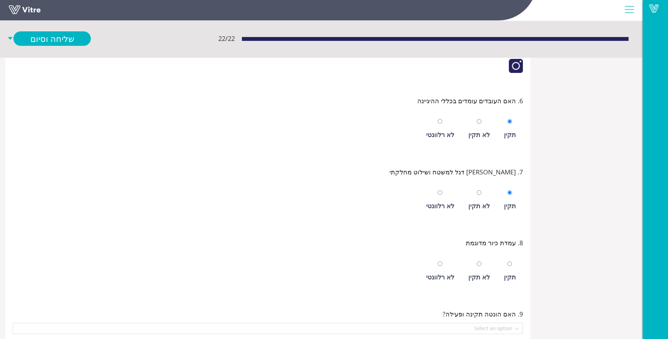
click at [507, 272] on div "תקין" at bounding box center [510, 271] width 19 height 32
radio input "true"
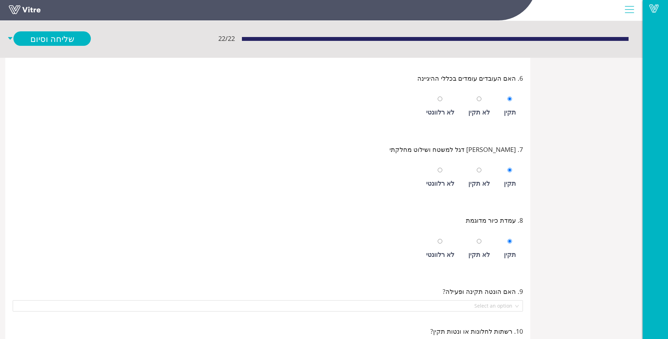
scroll to position [507, 0]
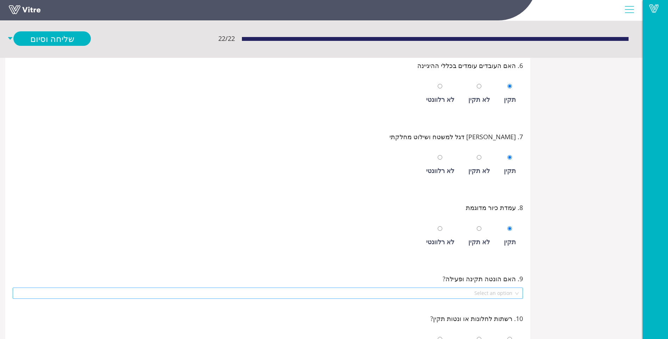
click at [476, 293] on input "search" at bounding box center [265, 293] width 497 height 11
click at [473, 317] on div "תקין ופעיל" at bounding box center [268, 318] width 502 height 8
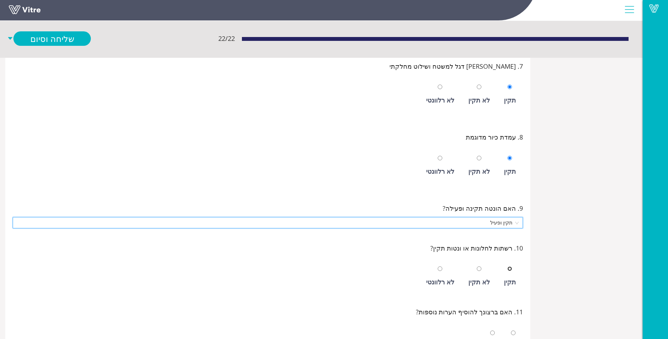
click at [510, 269] on input "radio" at bounding box center [510, 268] width 5 height 5
radio input "true"
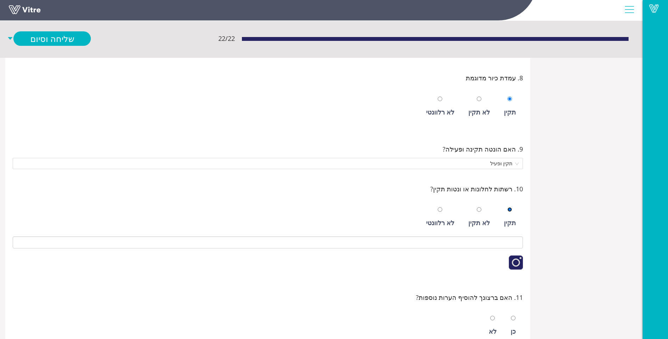
scroll to position [648, 0]
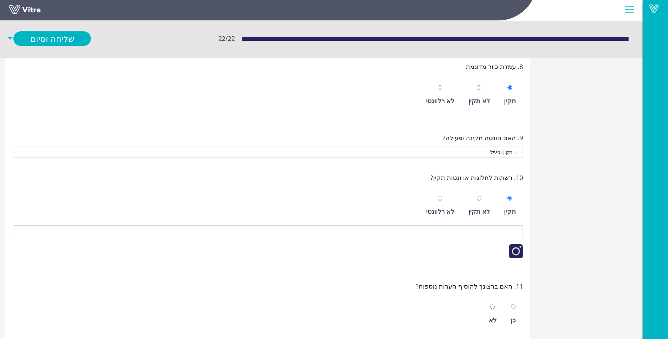
click at [488, 308] on div "לא" at bounding box center [493, 314] width 15 height 32
radio input "true"
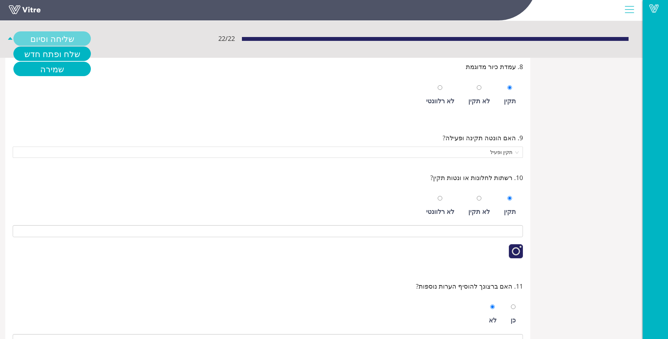
click at [41, 38] on link "שליחה וסיום" at bounding box center [52, 38] width 78 height 14
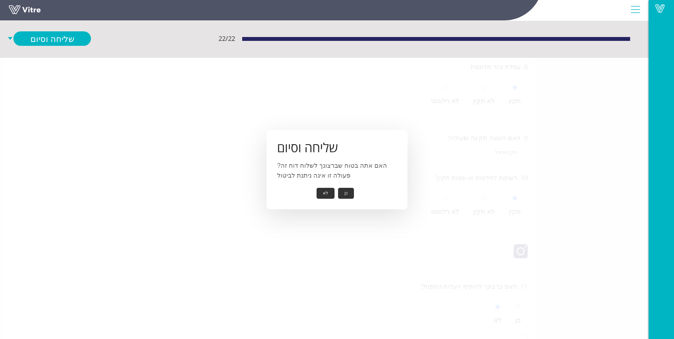
click at [345, 192] on button "כן" at bounding box center [346, 193] width 16 height 11
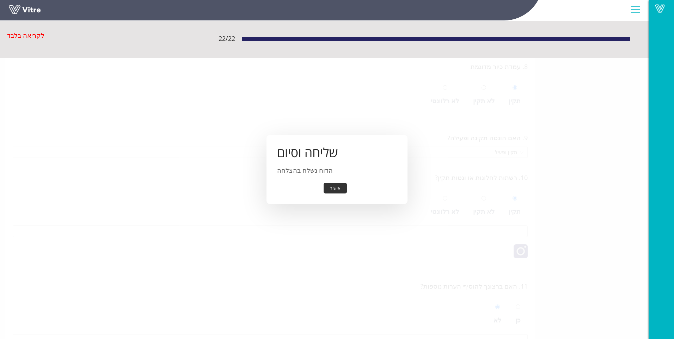
click at [338, 187] on button "אישור" at bounding box center [334, 188] width 23 height 11
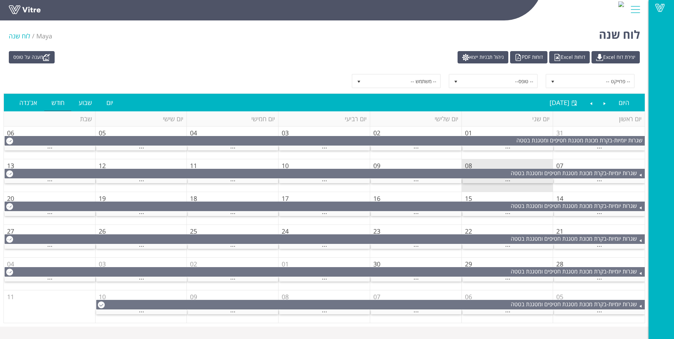
click at [481, 179] on div "..." at bounding box center [507, 181] width 91 height 5
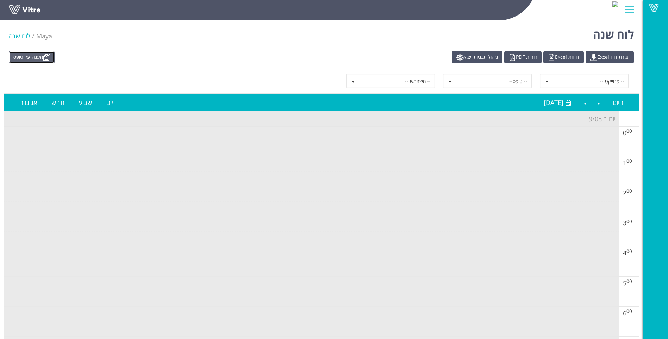
click at [25, 59] on link "מענה על טופס" at bounding box center [32, 57] width 46 height 12
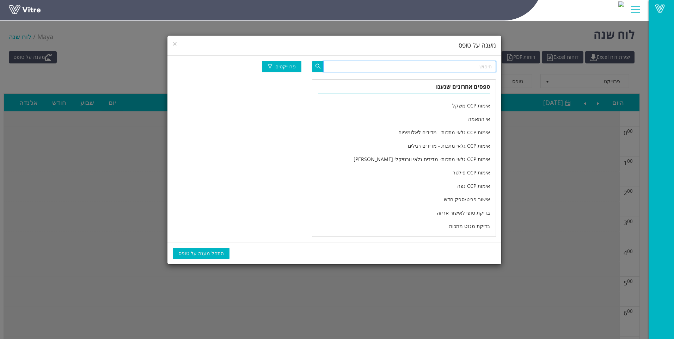
click at [371, 67] on input "text" at bounding box center [409, 66] width 173 height 11
type input "מחלקה יומי"
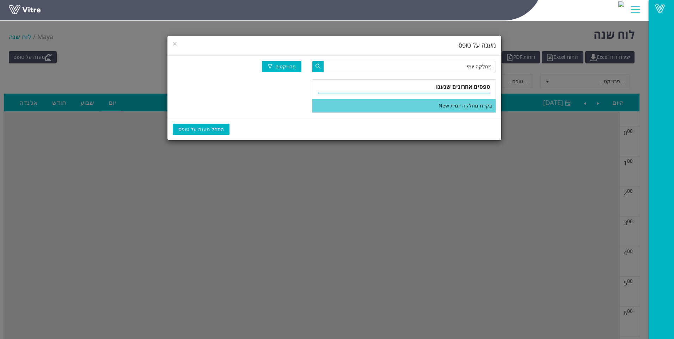
click at [409, 105] on li "בקרת מחלקה יומית New" at bounding box center [403, 105] width 183 height 13
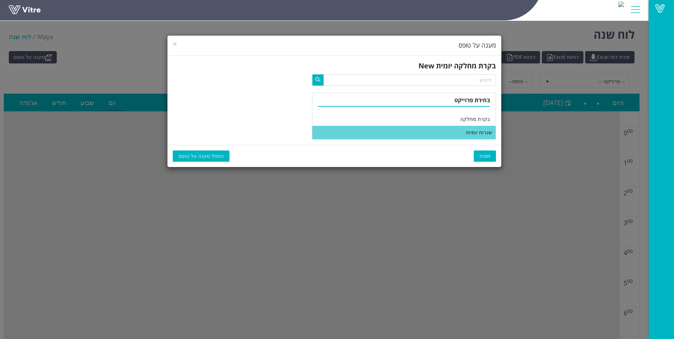
click at [412, 138] on li "שגרות יומיות" at bounding box center [403, 132] width 183 height 13
click at [213, 159] on span "התחל מענה על טופס" at bounding box center [200, 156] width 45 height 8
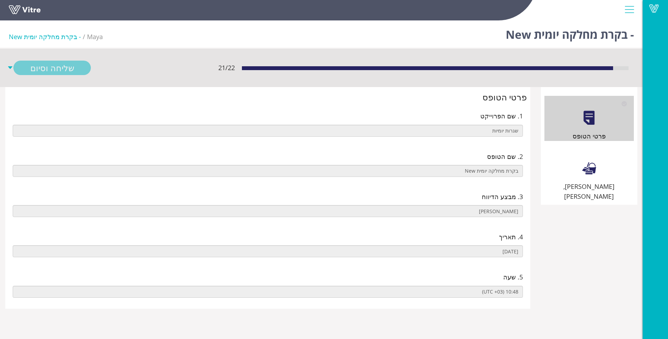
click at [559, 180] on div "[PERSON_NAME], [PERSON_NAME]" at bounding box center [589, 173] width 89 height 55
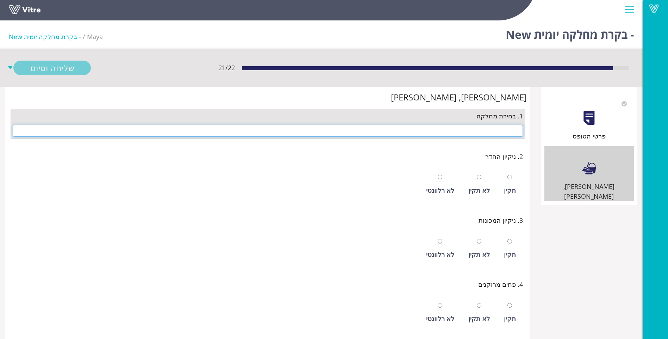
click at [513, 133] on input "text" at bounding box center [268, 131] width 511 height 12
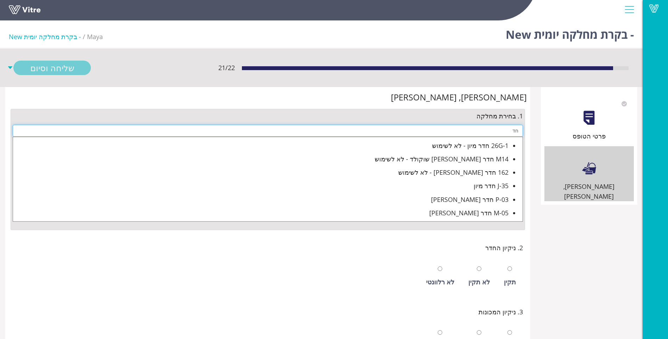
type input "ח"
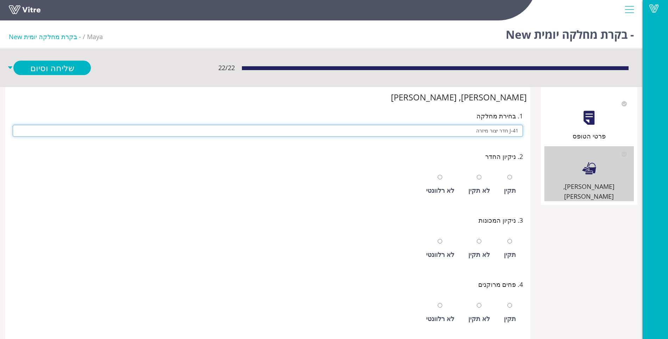
type input "J-41 חדר יצור מיזרה"
click at [508, 175] on input "radio" at bounding box center [510, 177] width 5 height 5
radio input "true"
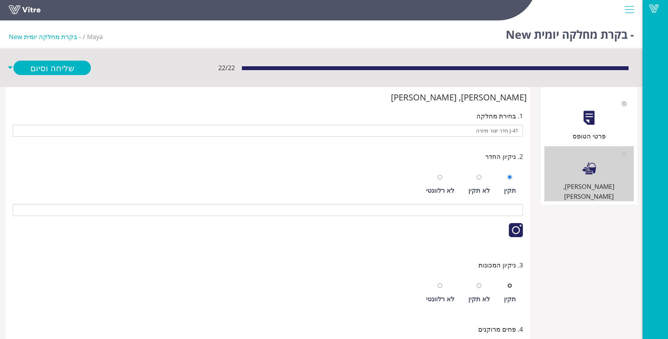
click at [508, 283] on input "radio" at bounding box center [510, 285] width 5 height 5
radio input "true"
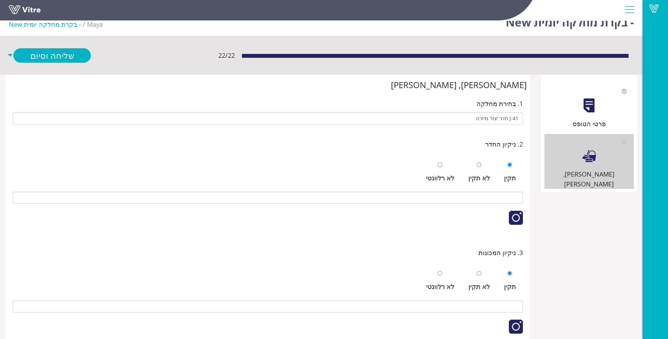
scroll to position [225, 0]
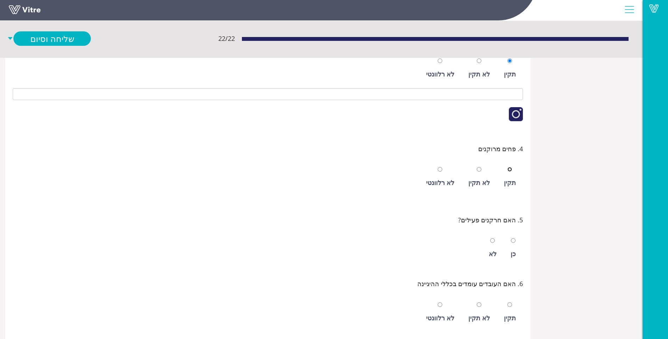
click at [508, 167] on input "radio" at bounding box center [510, 169] width 5 height 5
radio input "true"
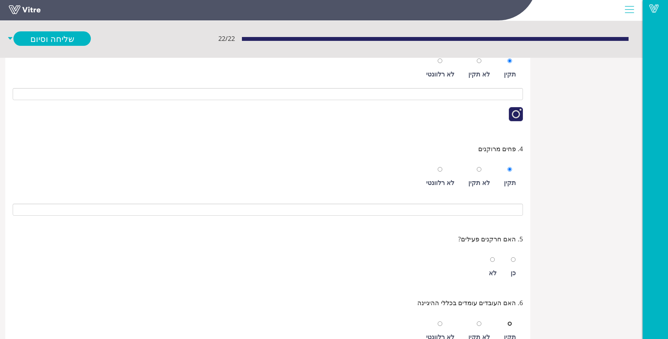
click at [508, 321] on input "radio" at bounding box center [510, 323] width 5 height 5
radio input "true"
click at [505, 264] on div "כן לא" at bounding box center [268, 265] width 511 height 36
click at [511, 269] on div "כן" at bounding box center [513, 267] width 12 height 32
radio input "true"
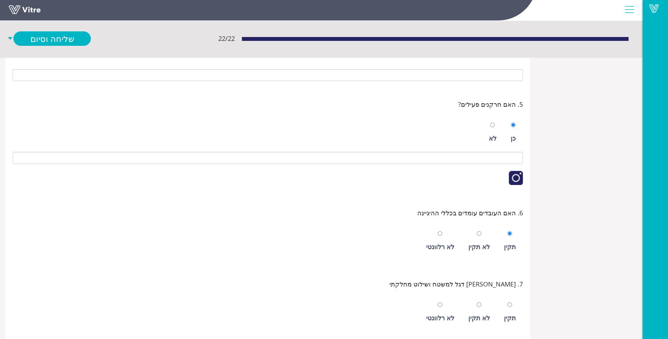
scroll to position [366, 0]
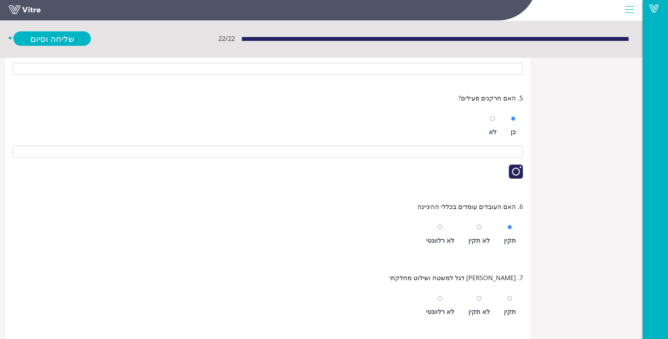
click at [504, 305] on div "תקין" at bounding box center [510, 306] width 19 height 32
radio input "true"
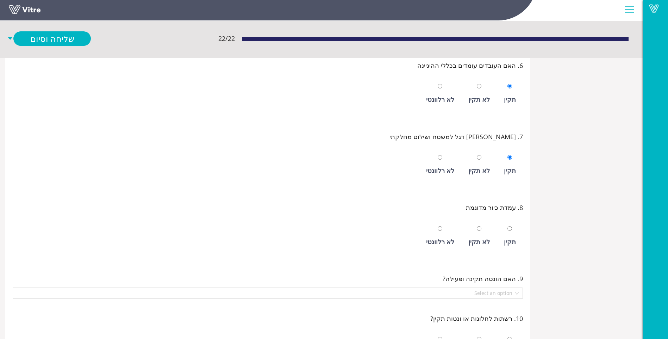
click at [506, 238] on div "תקין" at bounding box center [510, 242] width 12 height 10
radio input "true"
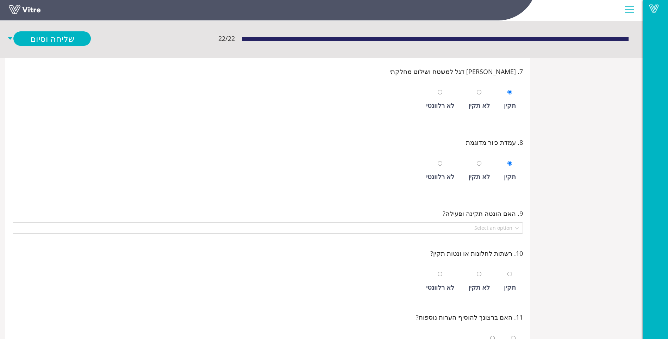
scroll to position [577, 0]
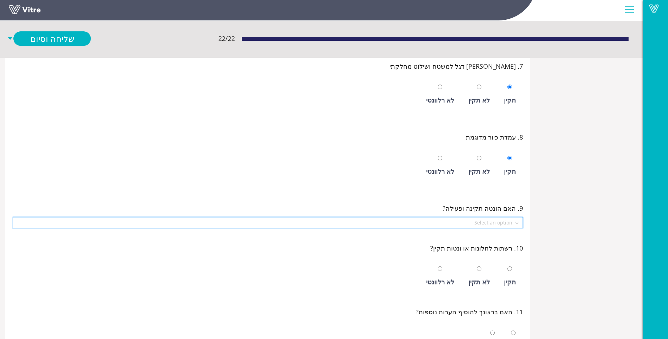
click at [497, 221] on input "search" at bounding box center [265, 222] width 497 height 11
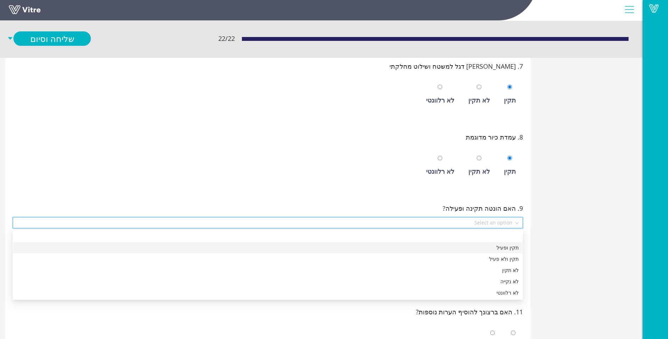
click at [487, 243] on div "תקין ופעיל" at bounding box center [268, 247] width 511 height 11
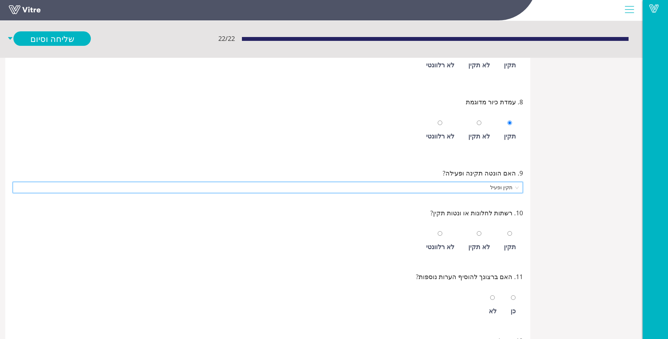
click at [502, 236] on div "תקין" at bounding box center [510, 241] width 19 height 32
radio input "true"
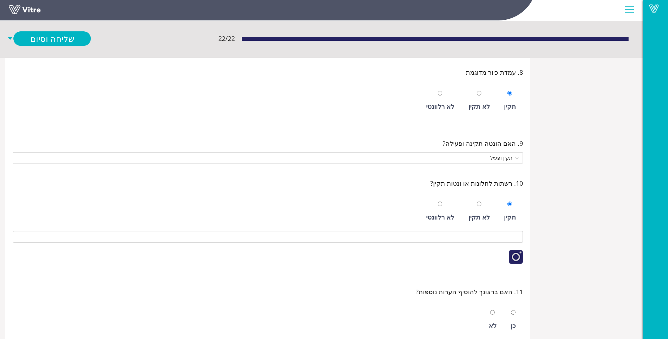
scroll to position [683, 0]
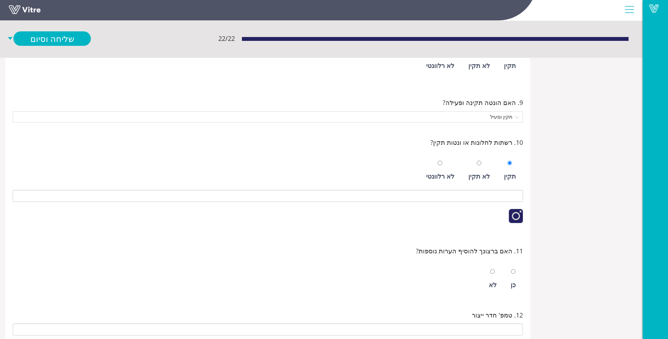
click at [496, 266] on div "לא" at bounding box center [493, 279] width 15 height 32
radio input "true"
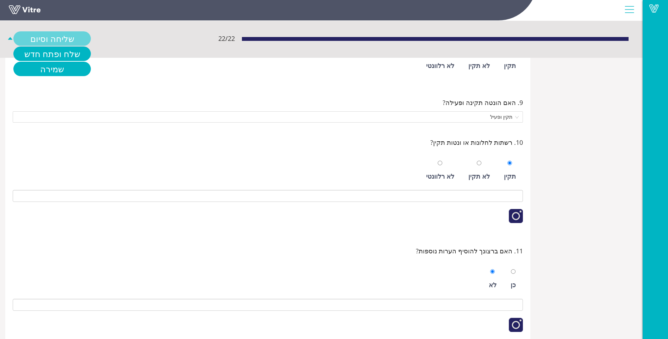
click at [61, 35] on link "שליחה וסיום" at bounding box center [52, 38] width 78 height 14
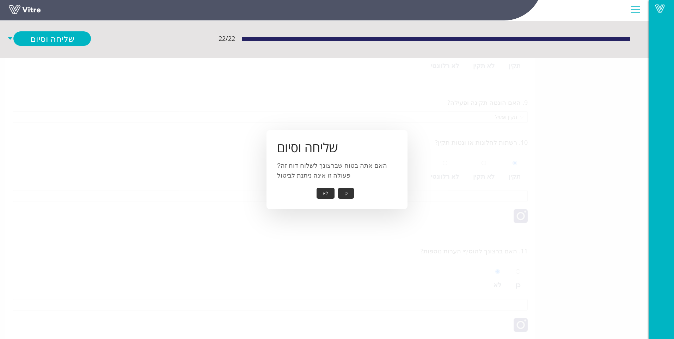
click at [348, 192] on button "כן" at bounding box center [346, 193] width 16 height 11
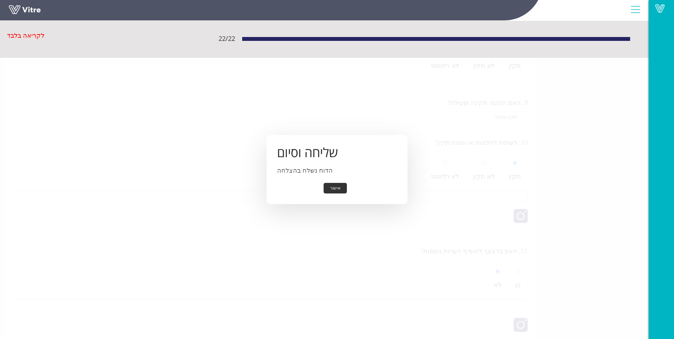
click at [340, 190] on button "אישור" at bounding box center [334, 188] width 23 height 11
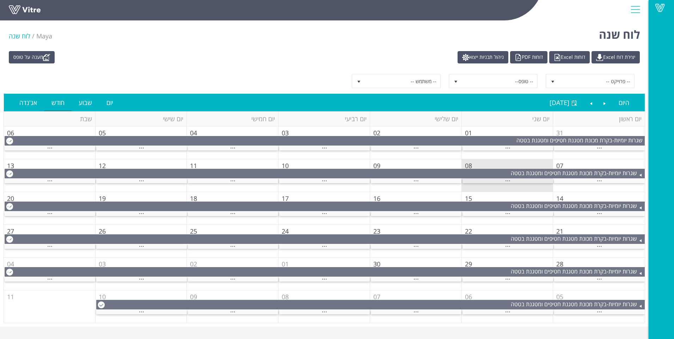
click at [499, 182] on div "..." at bounding box center [507, 181] width 91 height 5
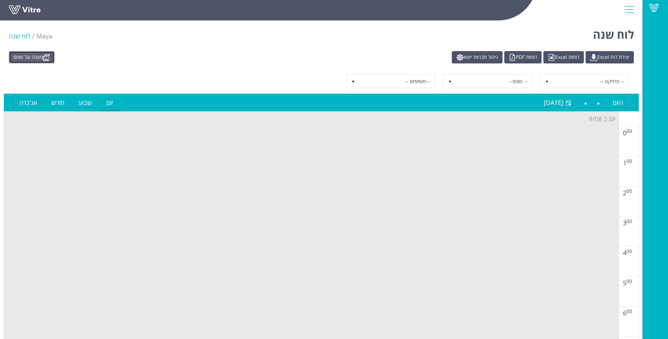
click at [41, 56] on link "מענה על טופס" at bounding box center [32, 57] width 46 height 12
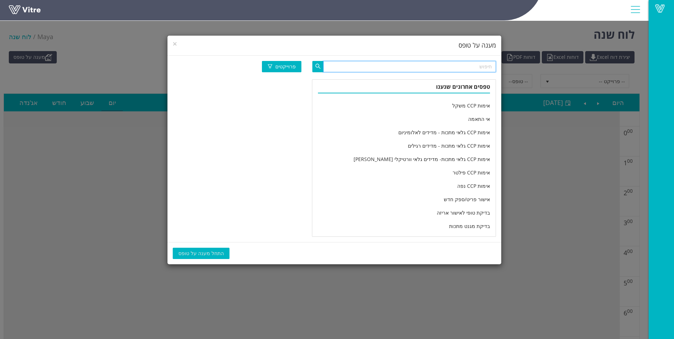
click at [440, 68] on input "text" at bounding box center [409, 66] width 173 height 11
type input "מחלקה יומי"
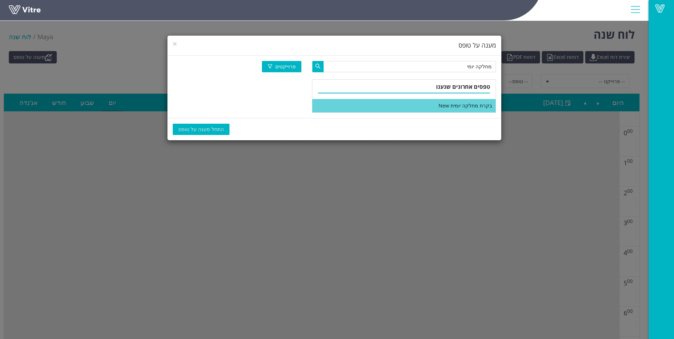
click at [443, 106] on li "בקרת מחלקה יומית New" at bounding box center [403, 105] width 183 height 13
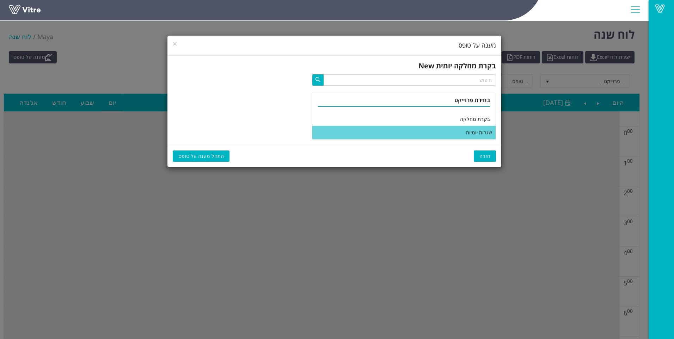
drag, startPoint x: 444, startPoint y: 130, endPoint x: 409, endPoint y: 141, distance: 36.0
click at [444, 130] on li "שגרות יומיות" at bounding box center [403, 132] width 183 height 13
click at [211, 153] on span "התחל מענה על טופס" at bounding box center [200, 156] width 45 height 8
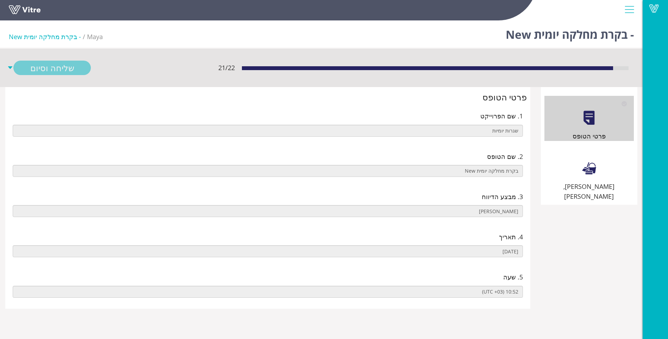
click at [605, 161] on div "[PERSON_NAME], [PERSON_NAME]" at bounding box center [589, 173] width 89 height 55
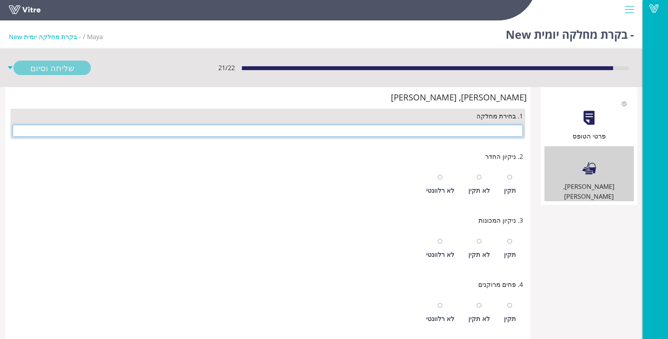
click at [512, 132] on input "text" at bounding box center [268, 131] width 511 height 12
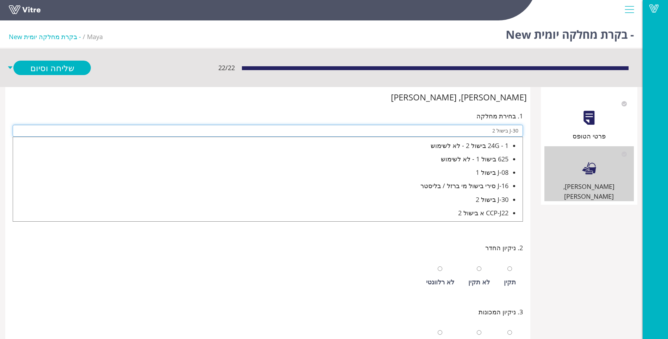
type input "J-30 בישול 2"
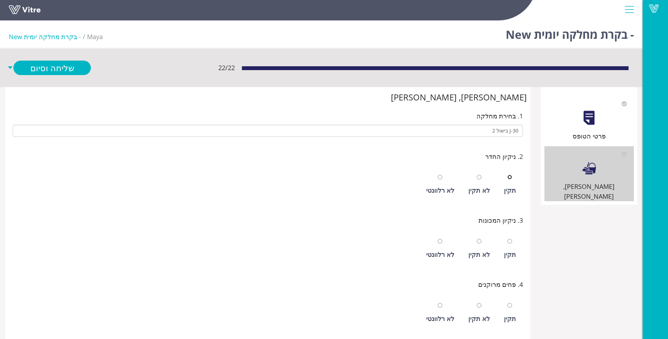
click at [508, 175] on input "radio" at bounding box center [510, 177] width 5 height 5
radio input "true"
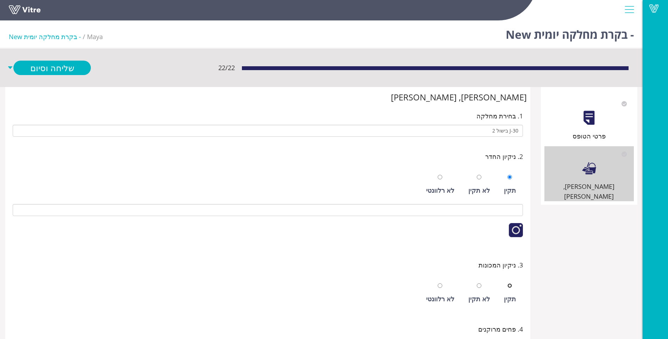
click at [508, 283] on input "radio" at bounding box center [510, 285] width 5 height 5
radio input "true"
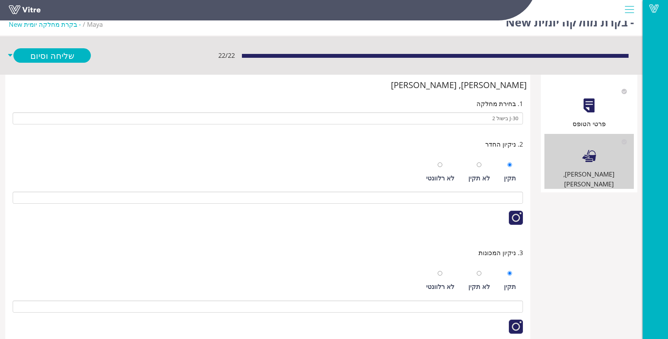
scroll to position [225, 0]
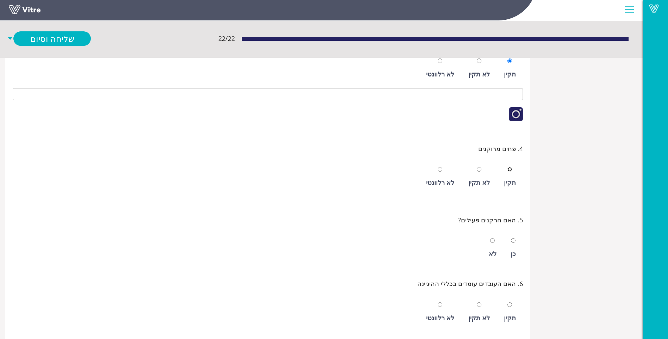
click at [508, 167] on input "radio" at bounding box center [510, 169] width 5 height 5
radio input "true"
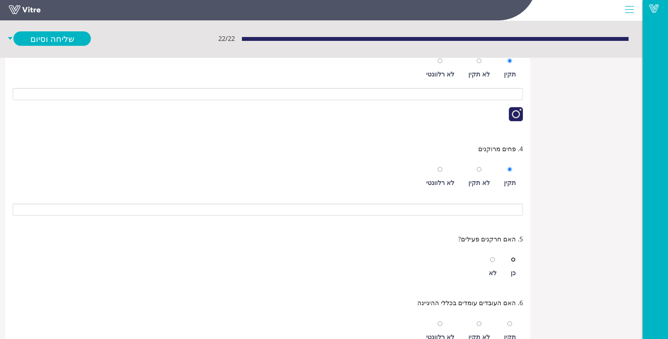
click at [511, 257] on input "radio" at bounding box center [513, 259] width 5 height 5
radio input "true"
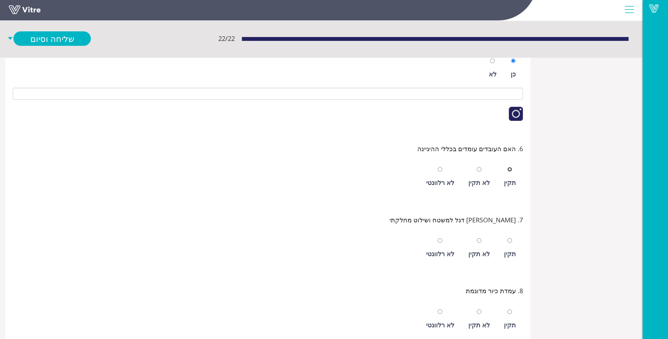
click at [508, 167] on input "radio" at bounding box center [510, 169] width 5 height 5
radio input "true"
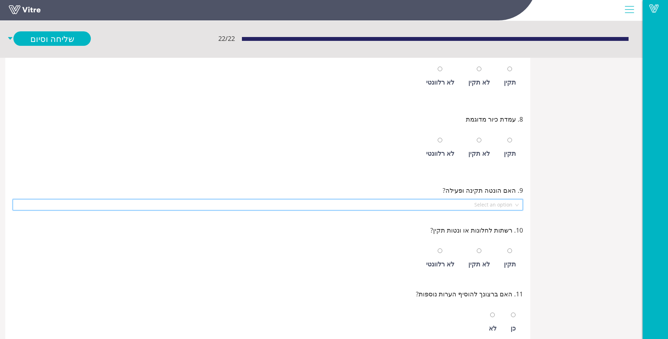
scroll to position [419, 0]
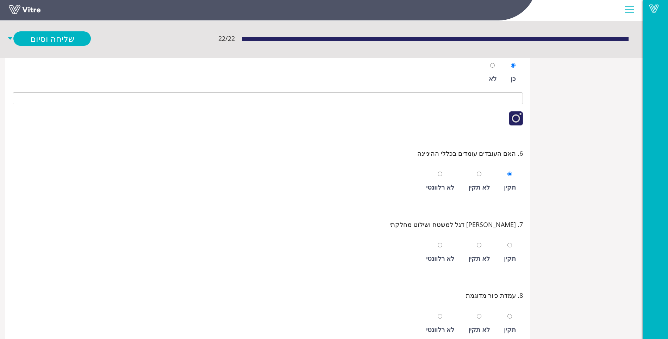
click at [511, 259] on div "תקין" at bounding box center [510, 258] width 12 height 10
radio input "true"
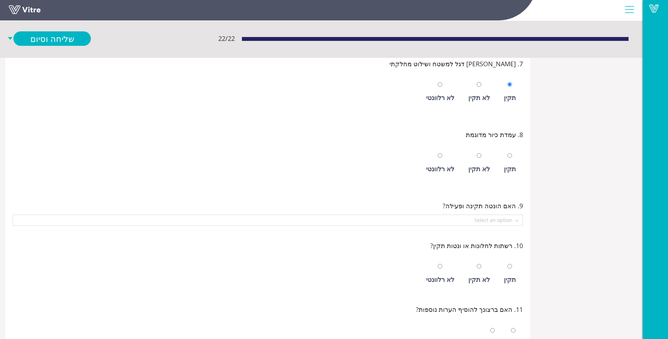
scroll to position [630, 0]
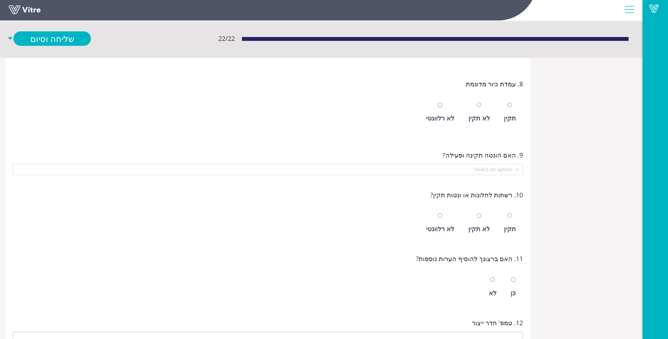
click at [514, 116] on div "תקין" at bounding box center [510, 118] width 12 height 10
radio input "true"
click at [505, 171] on input "search" at bounding box center [265, 169] width 497 height 11
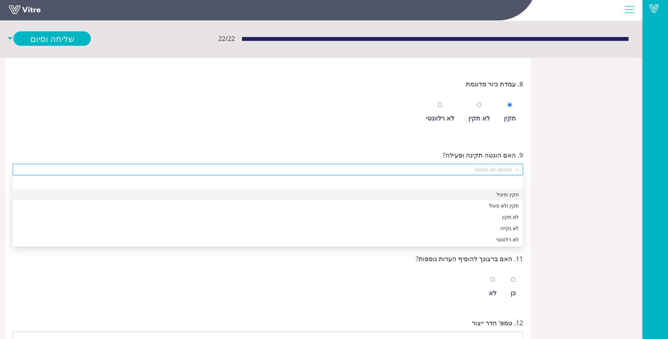
click at [493, 196] on div "תקין ופעיל" at bounding box center [268, 195] width 502 height 8
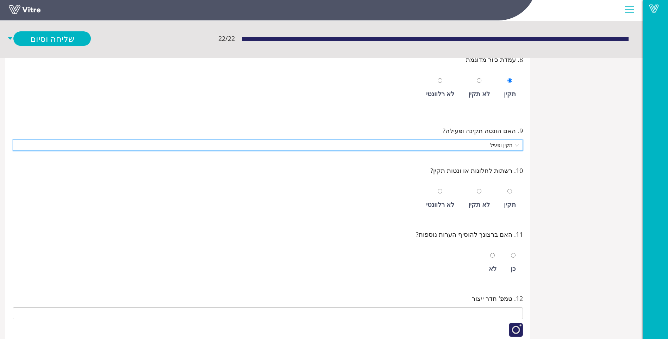
scroll to position [666, 0]
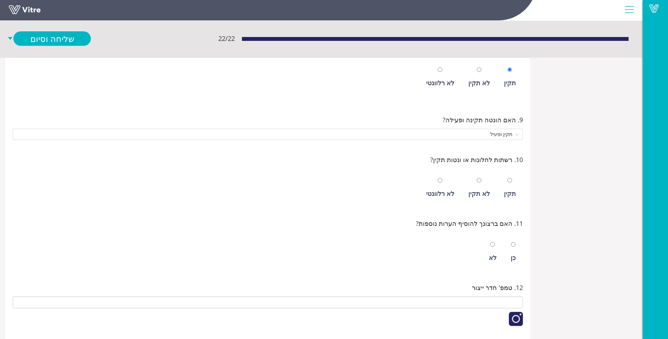
click at [517, 184] on div "תקין" at bounding box center [510, 188] width 19 height 32
radio input "true"
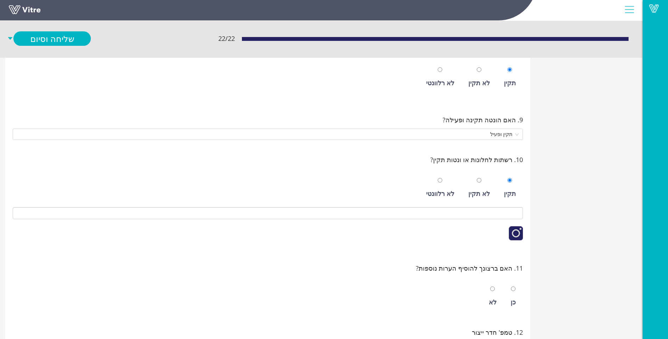
click at [495, 295] on div "לא" at bounding box center [493, 296] width 15 height 32
radio input "true"
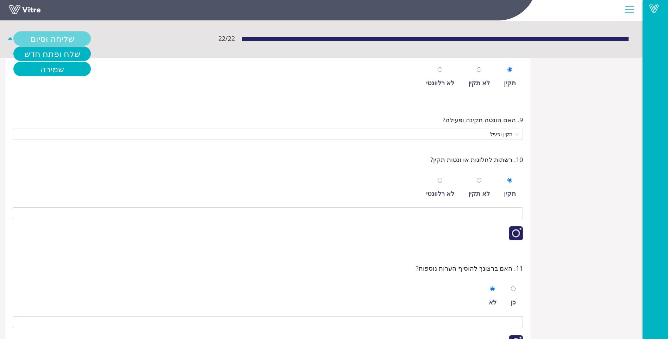
click at [67, 43] on link "שליחה וסיום" at bounding box center [52, 38] width 78 height 14
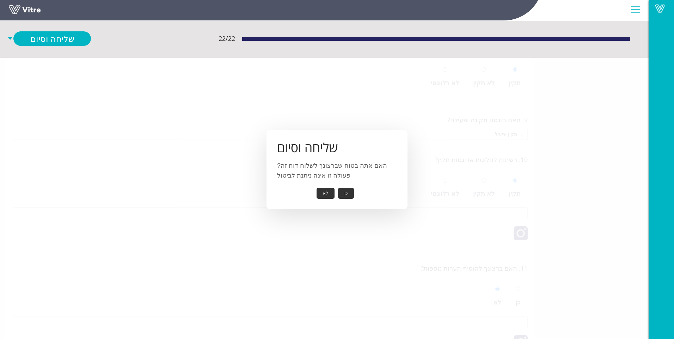
click at [349, 191] on button "כן" at bounding box center [346, 193] width 16 height 11
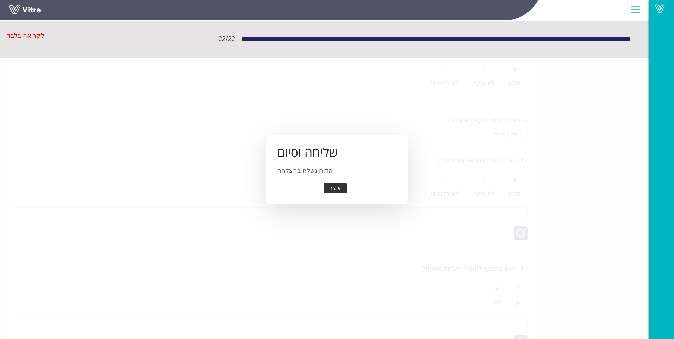
click at [337, 187] on button "אישור" at bounding box center [334, 188] width 23 height 11
